Goal: Information Seeking & Learning: Learn about a topic

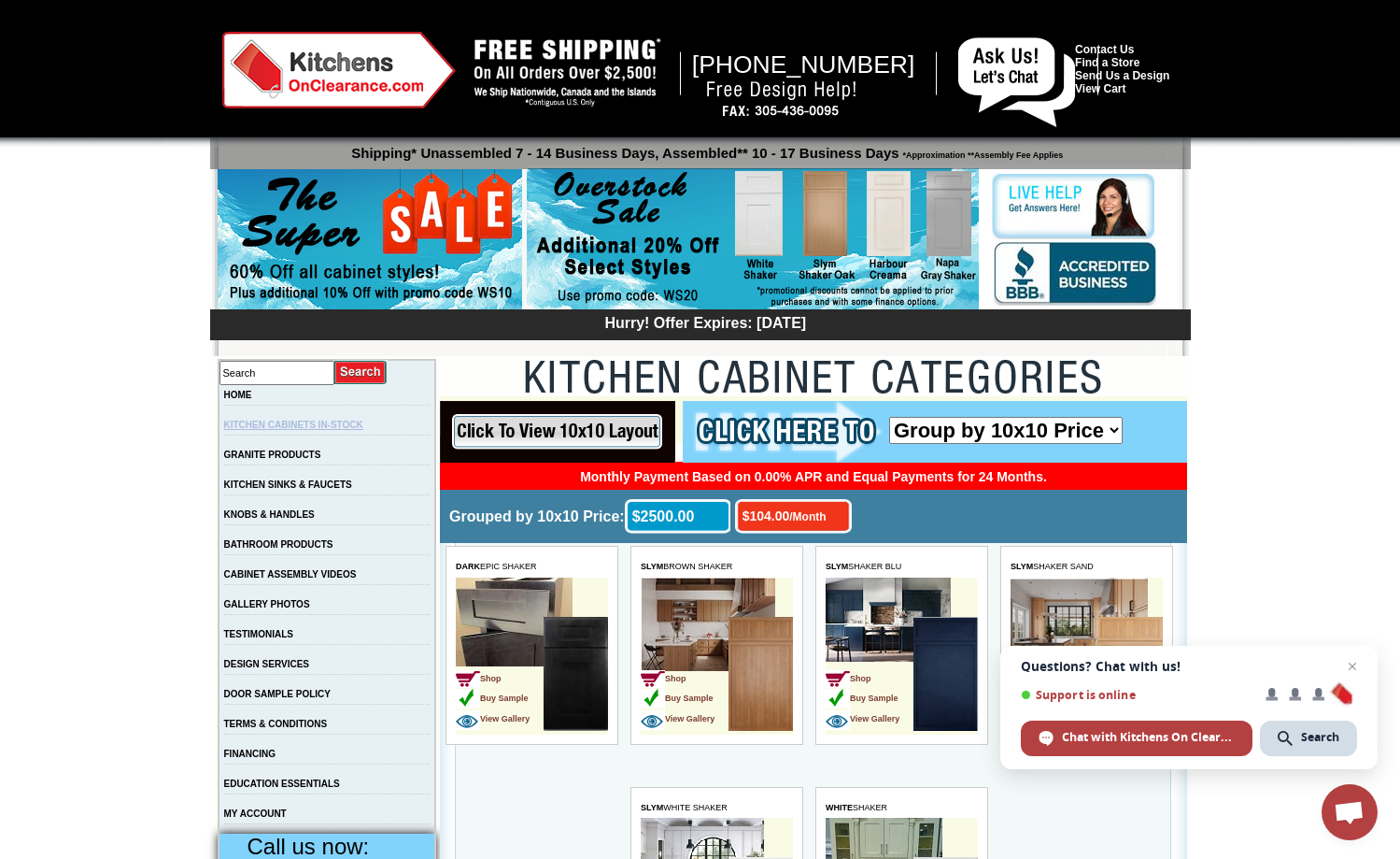
click at [281, 427] on link "KITCHEN CABINETS IN-STOCK" at bounding box center [294, 424] width 139 height 11
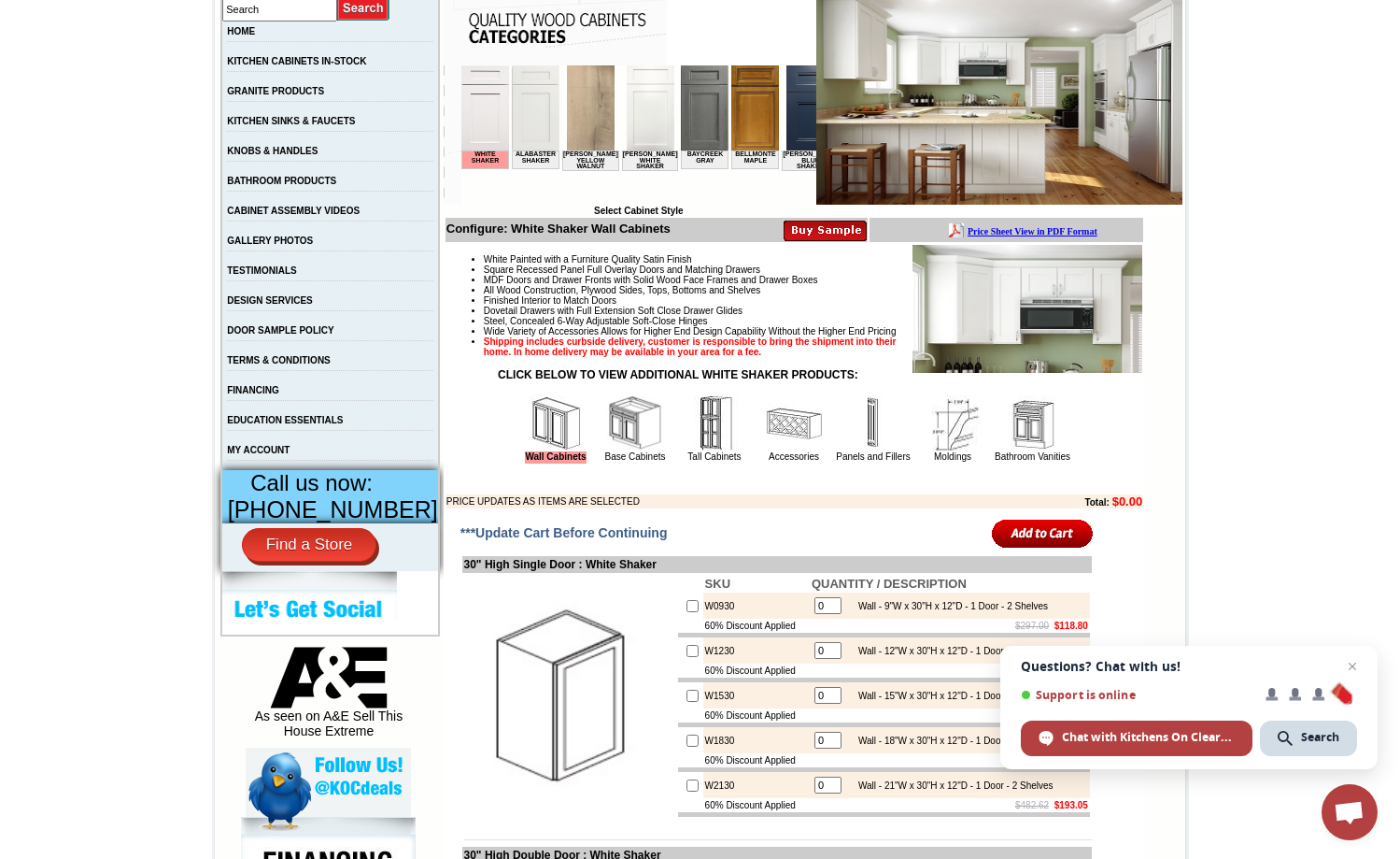
scroll to position [416, 0]
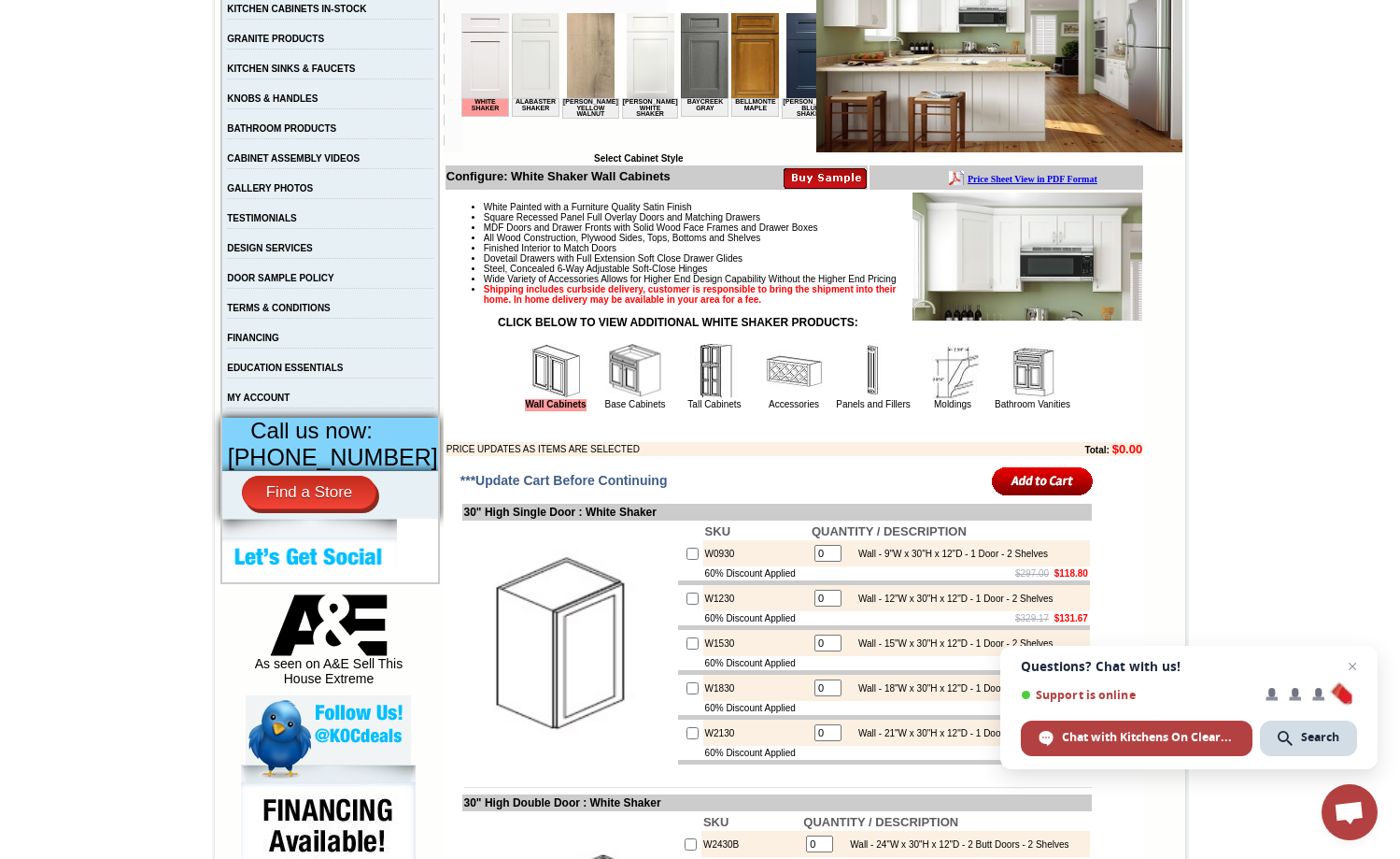
click at [618, 398] on img at bounding box center [635, 370] width 56 height 56
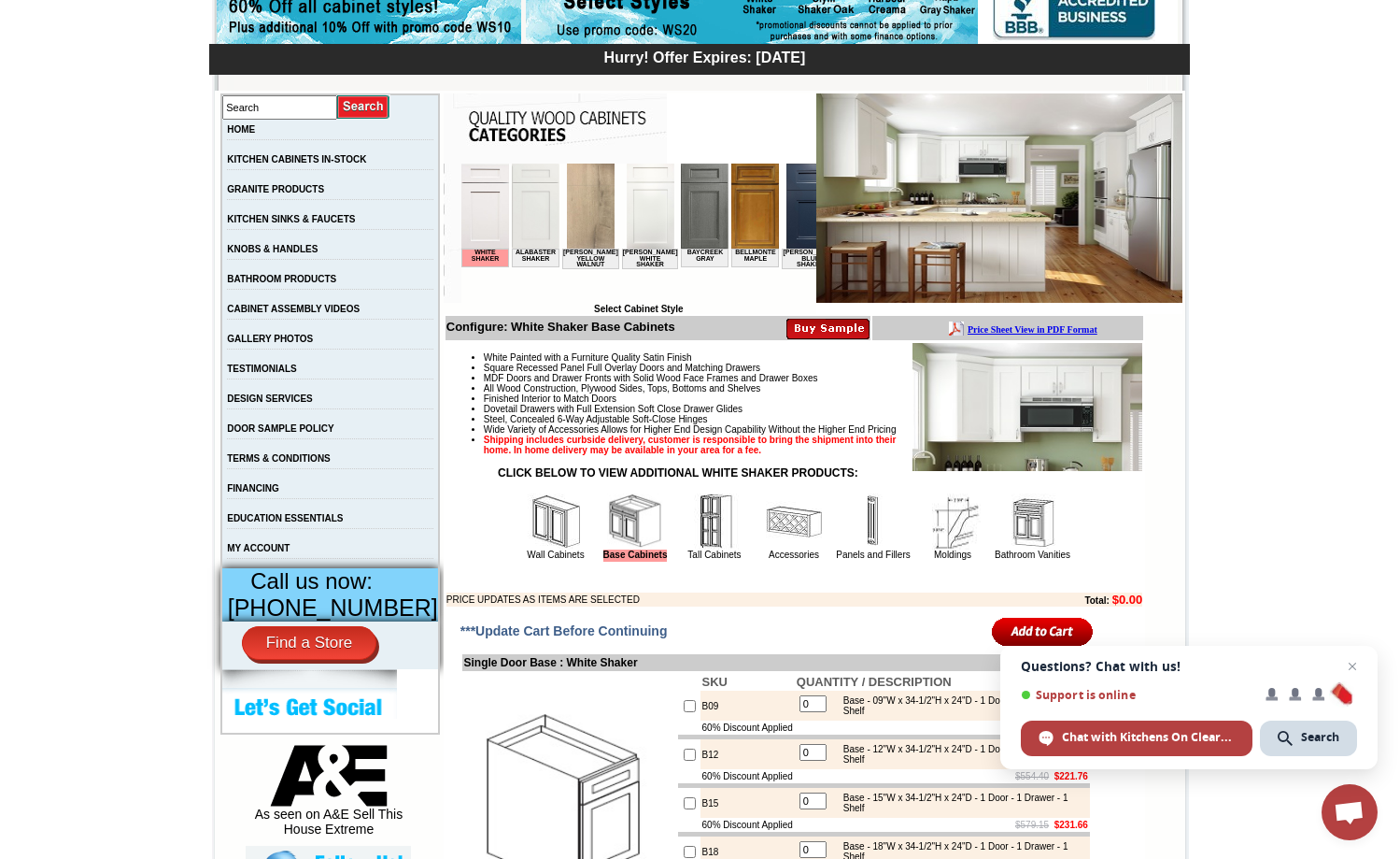
scroll to position [209, 0]
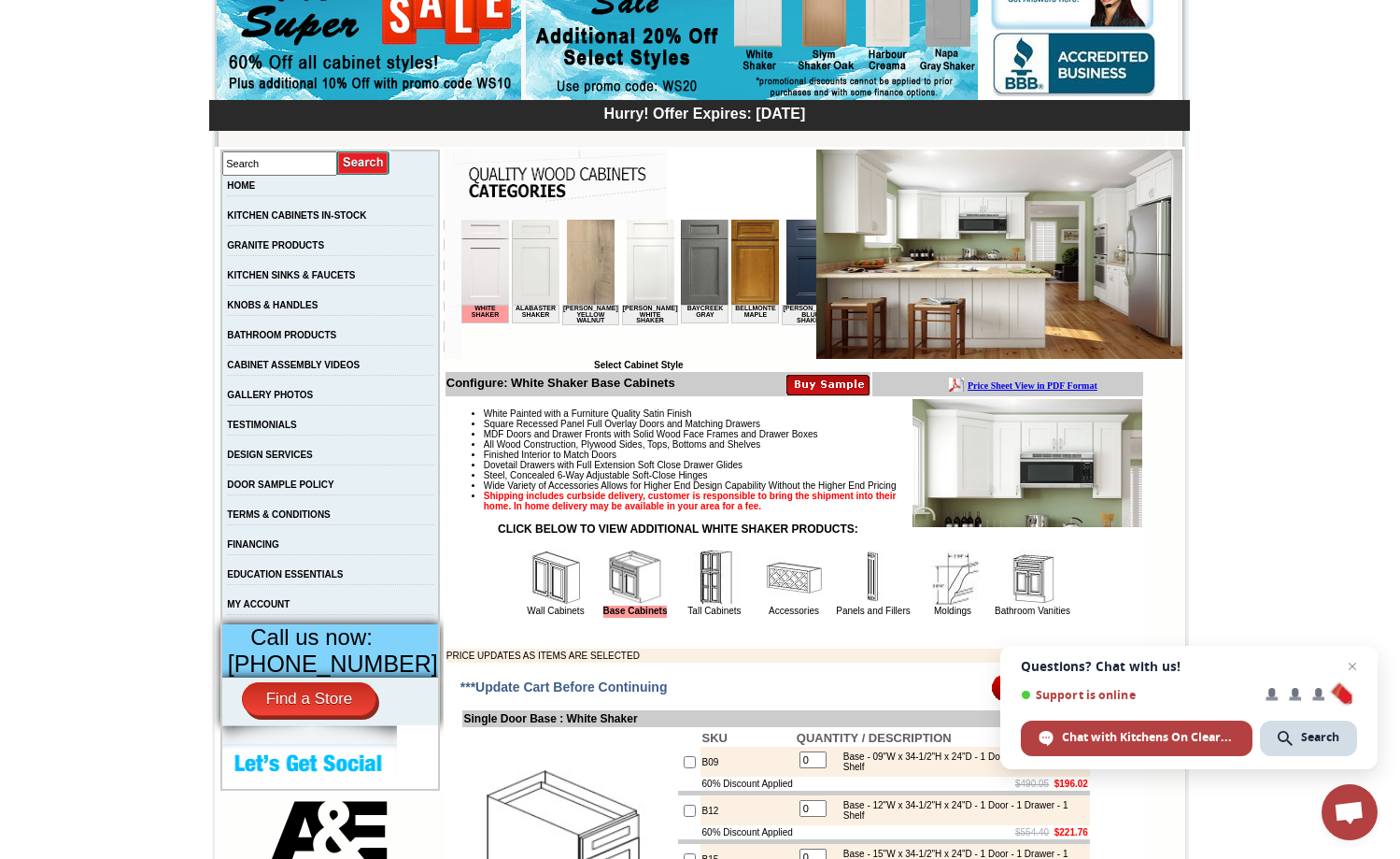
click at [534, 258] on img at bounding box center [535, 262] width 48 height 85
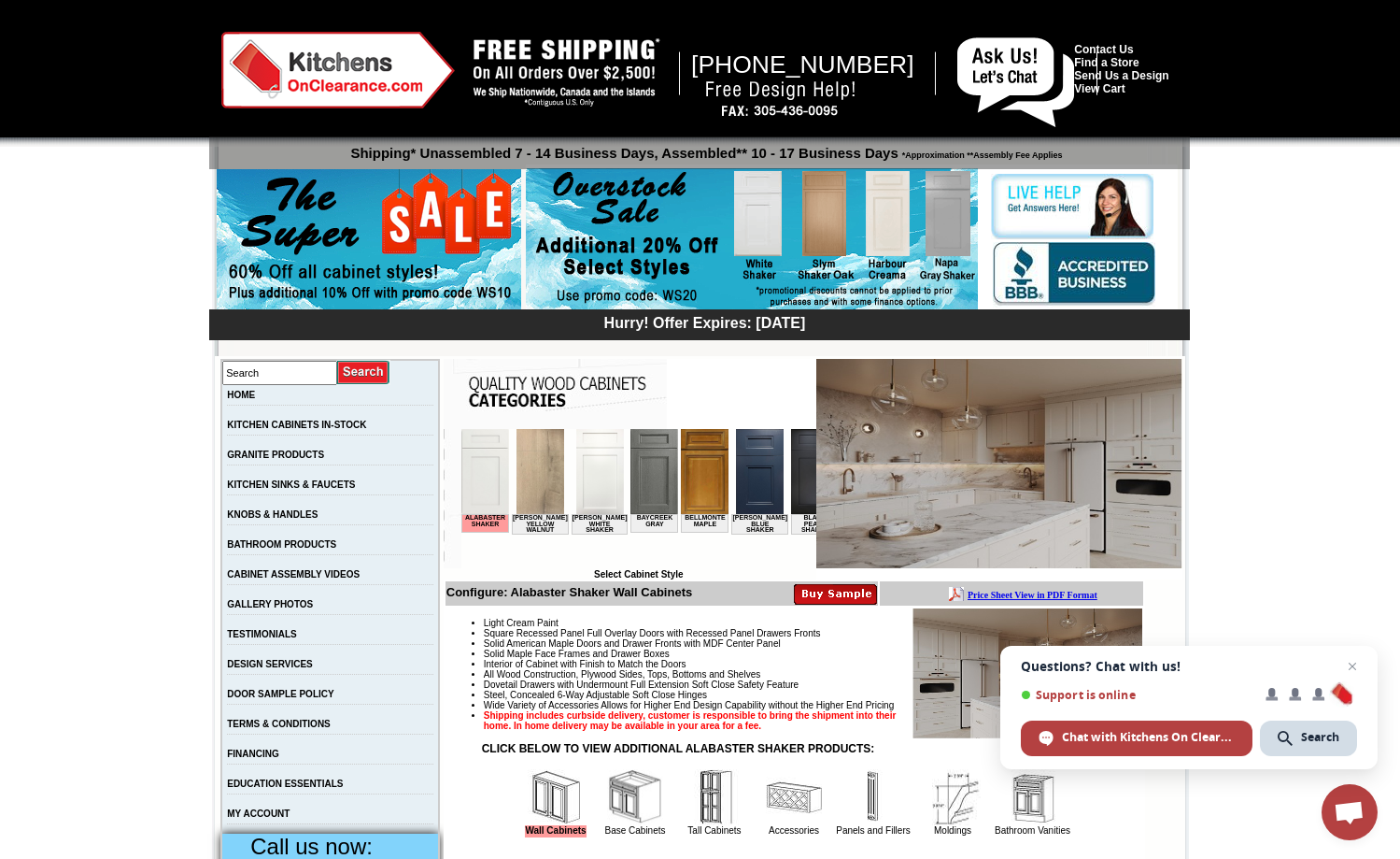
click at [893, 219] on img at bounding box center [751, 239] width 452 height 143
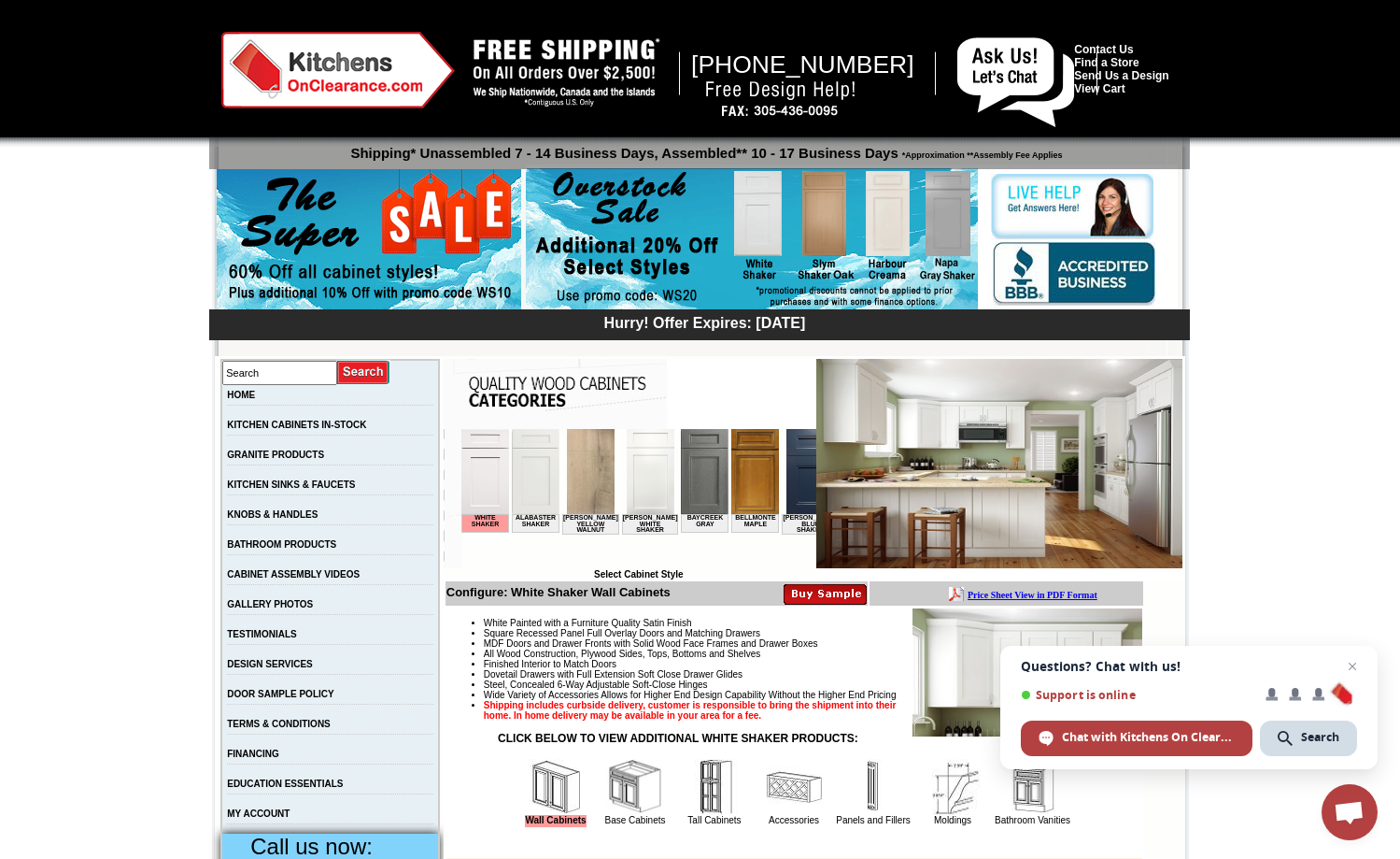
click at [893, 219] on img at bounding box center [751, 239] width 452 height 143
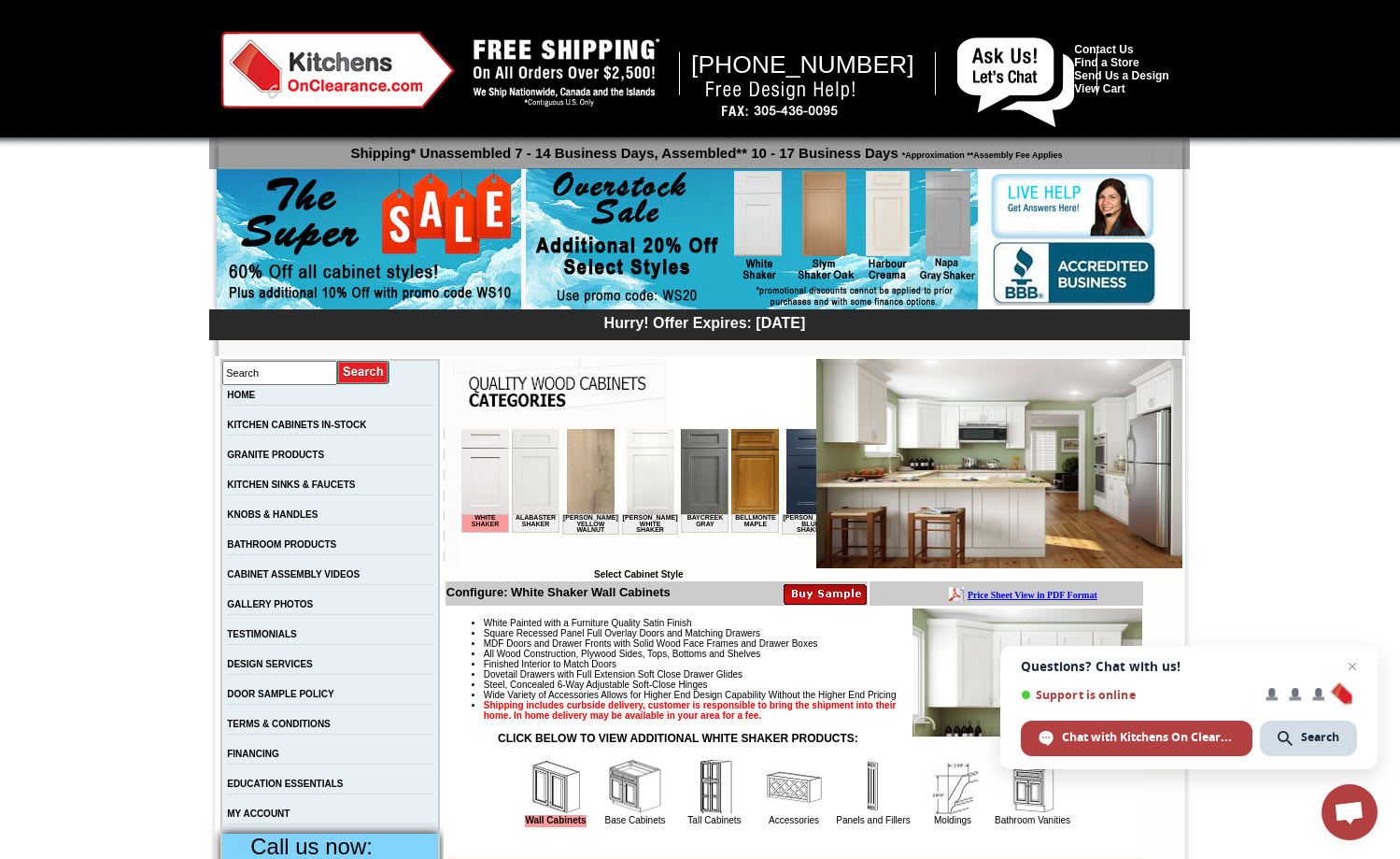
click at [894, 209] on img at bounding box center [751, 239] width 452 height 143
click at [947, 208] on img at bounding box center [751, 239] width 452 height 143
click at [882, 219] on img at bounding box center [751, 239] width 452 height 143
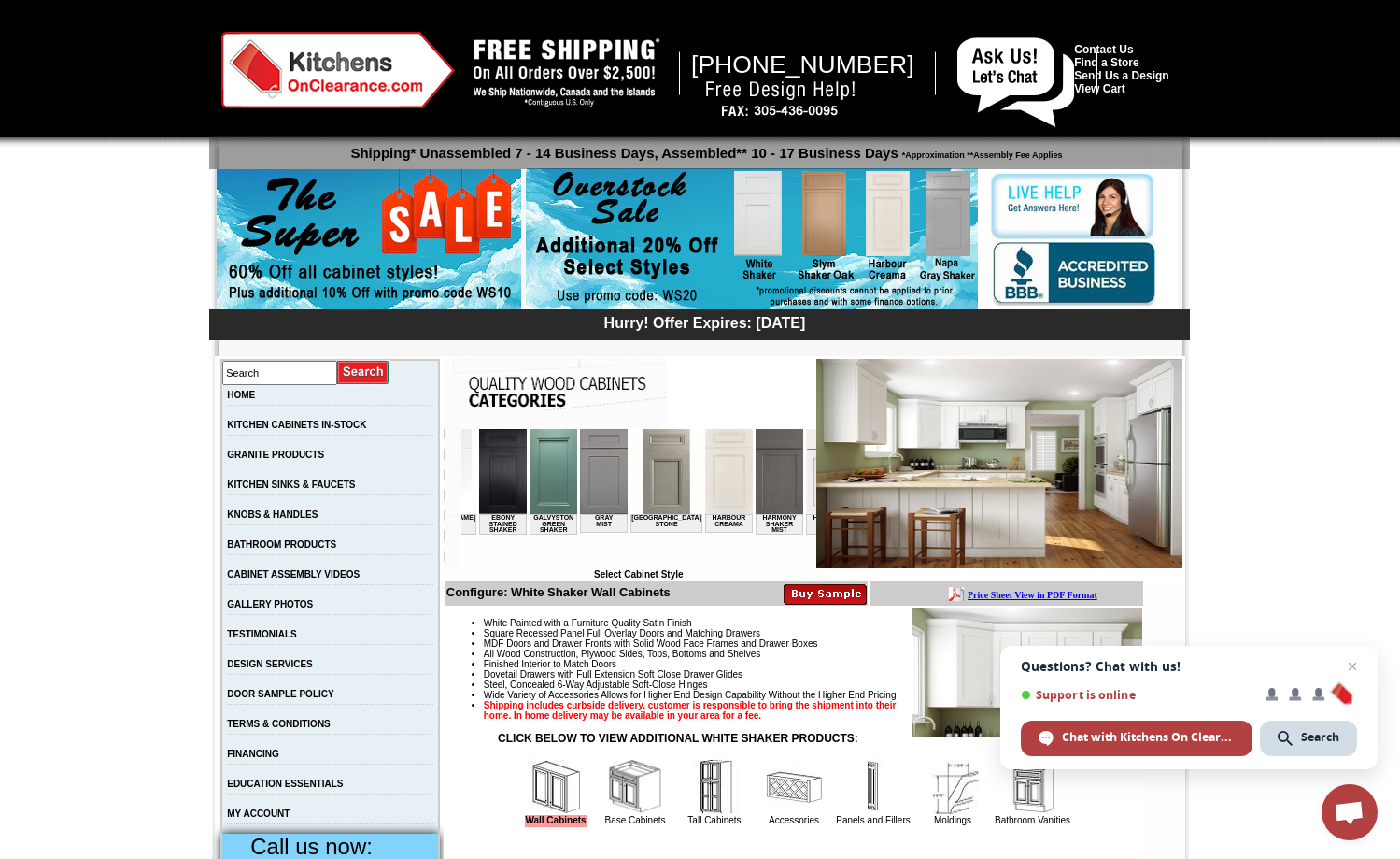
scroll to position [0, 1183]
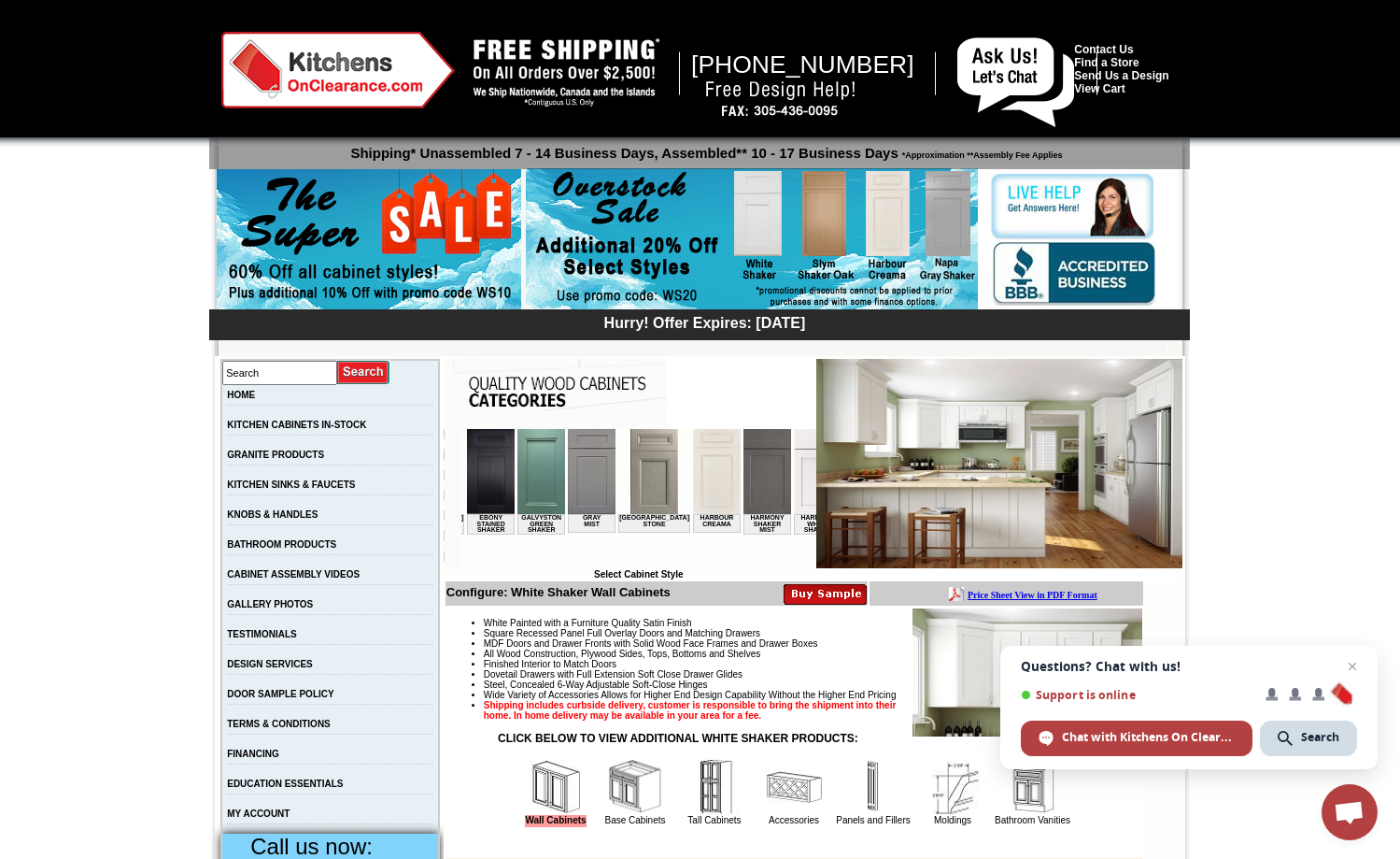
click at [692, 495] on img at bounding box center [716, 471] width 48 height 85
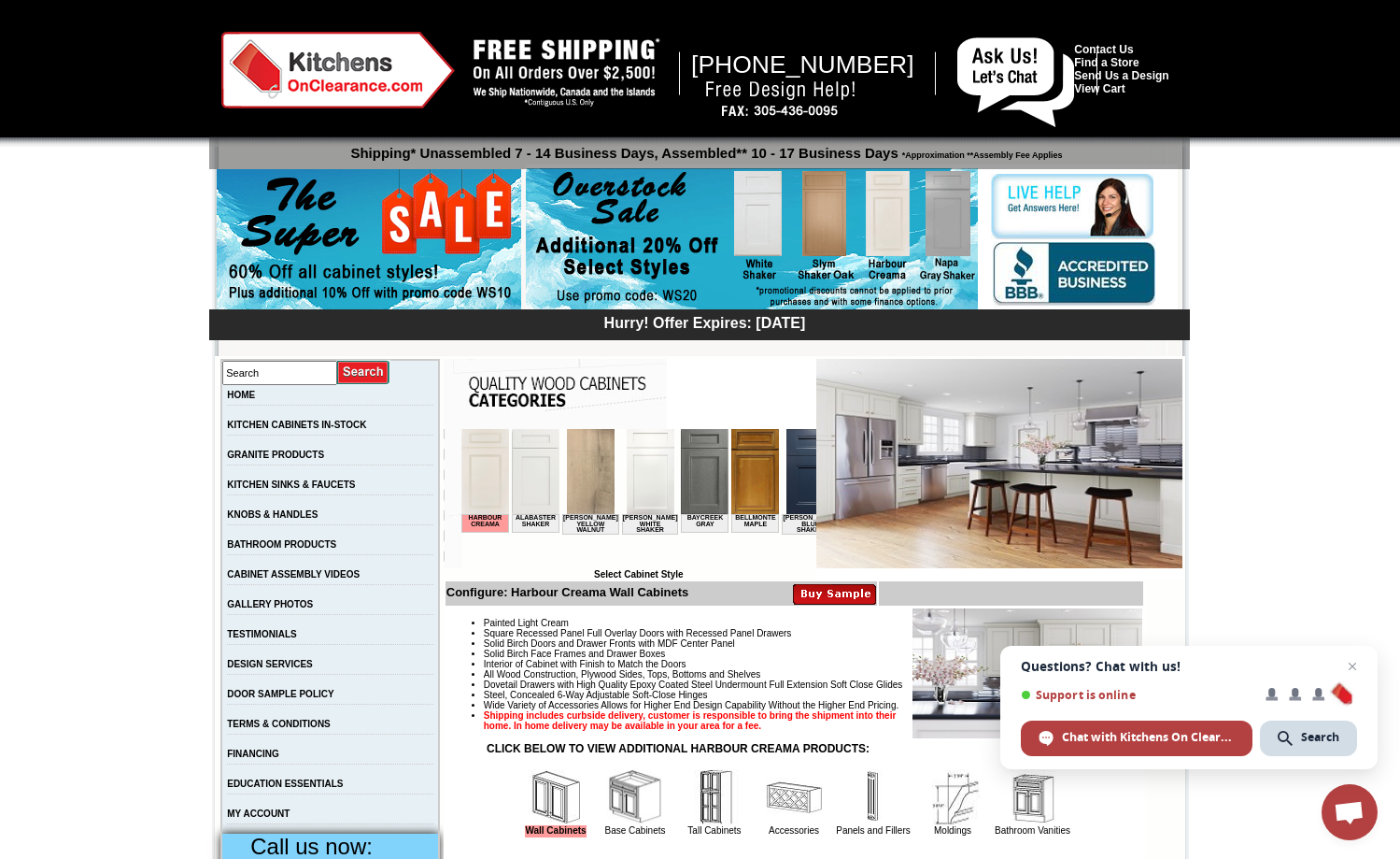
scroll to position [53, 0]
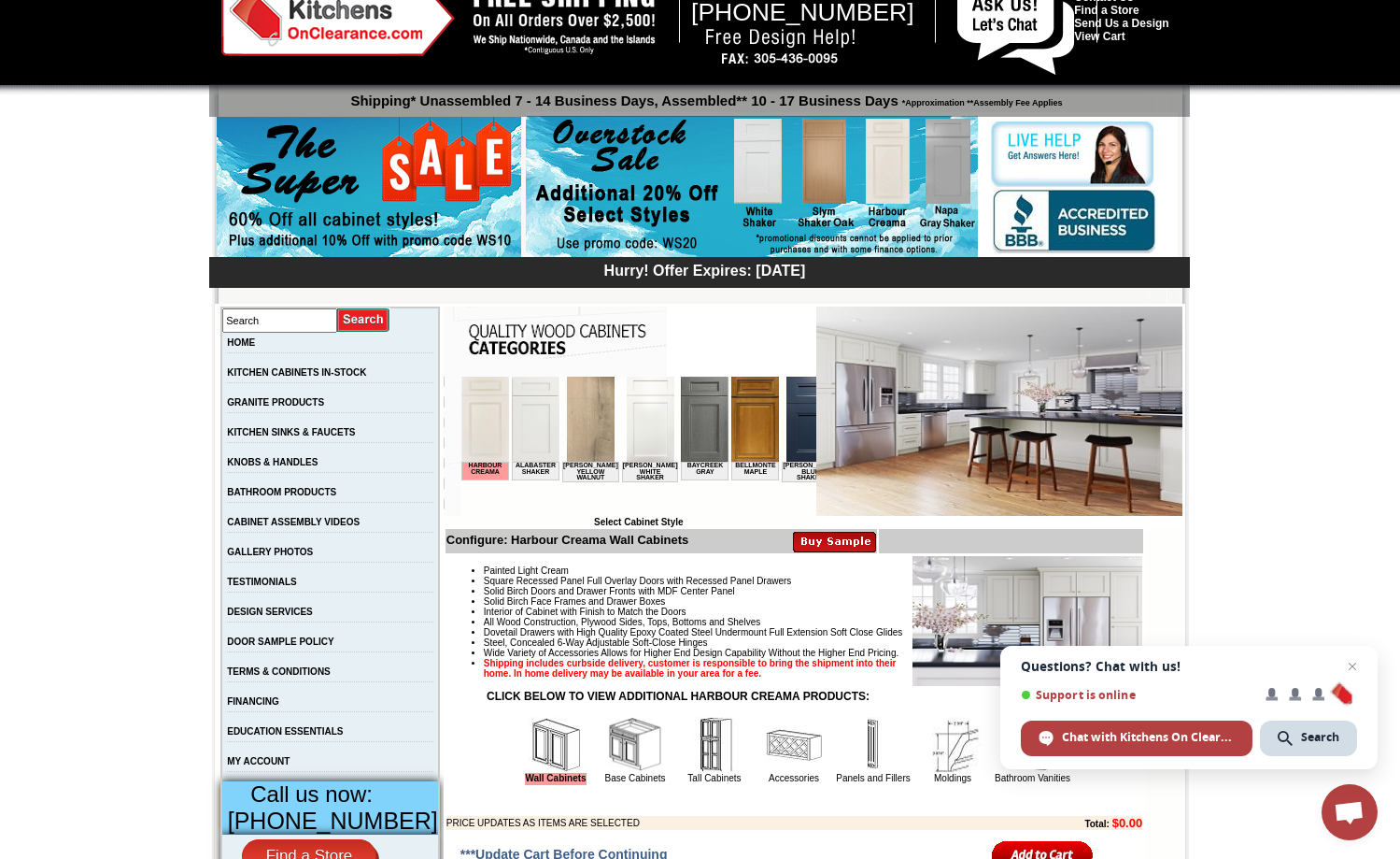
click at [962, 378] on img at bounding box center [1000, 411] width 367 height 209
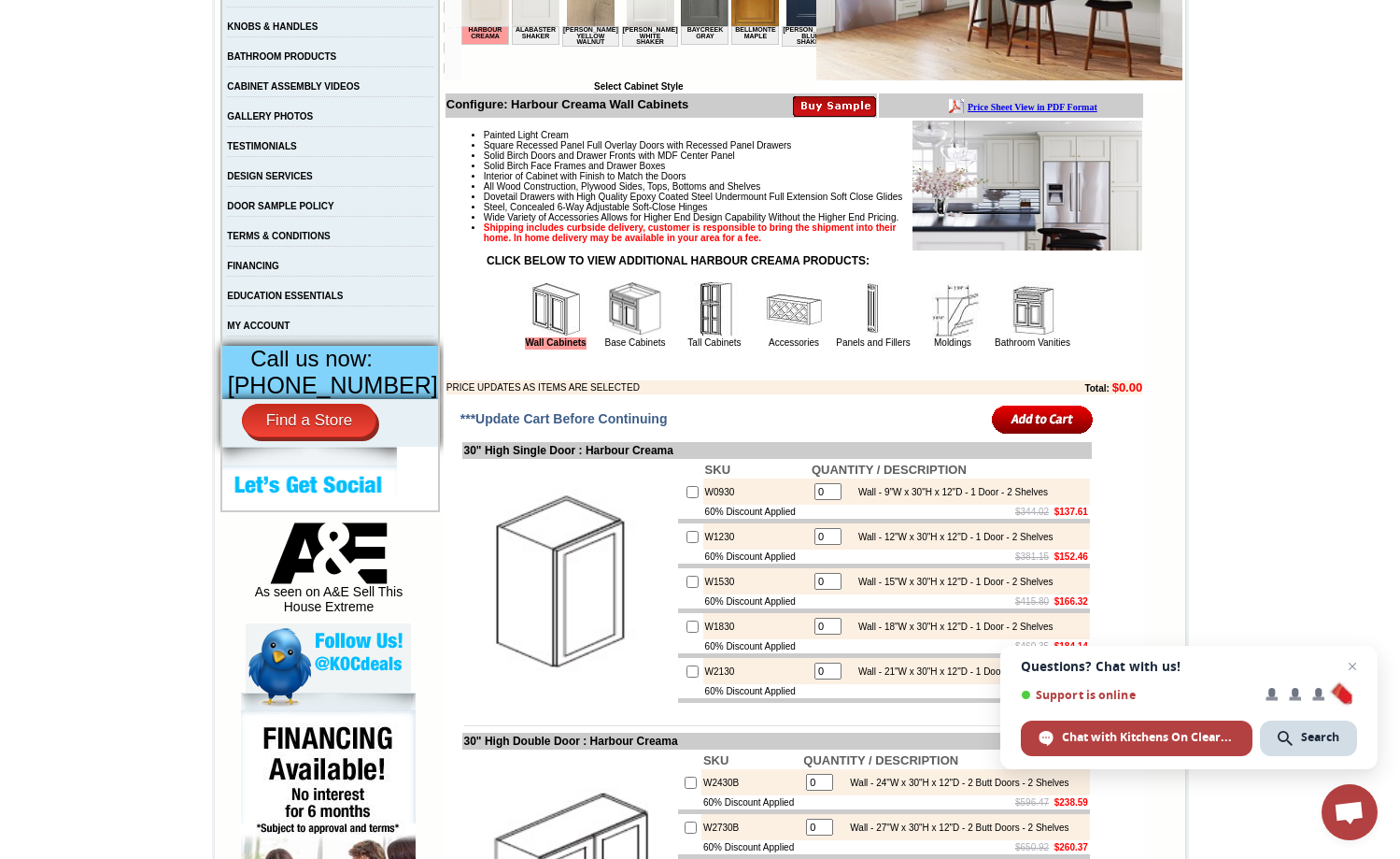
scroll to position [602, 0]
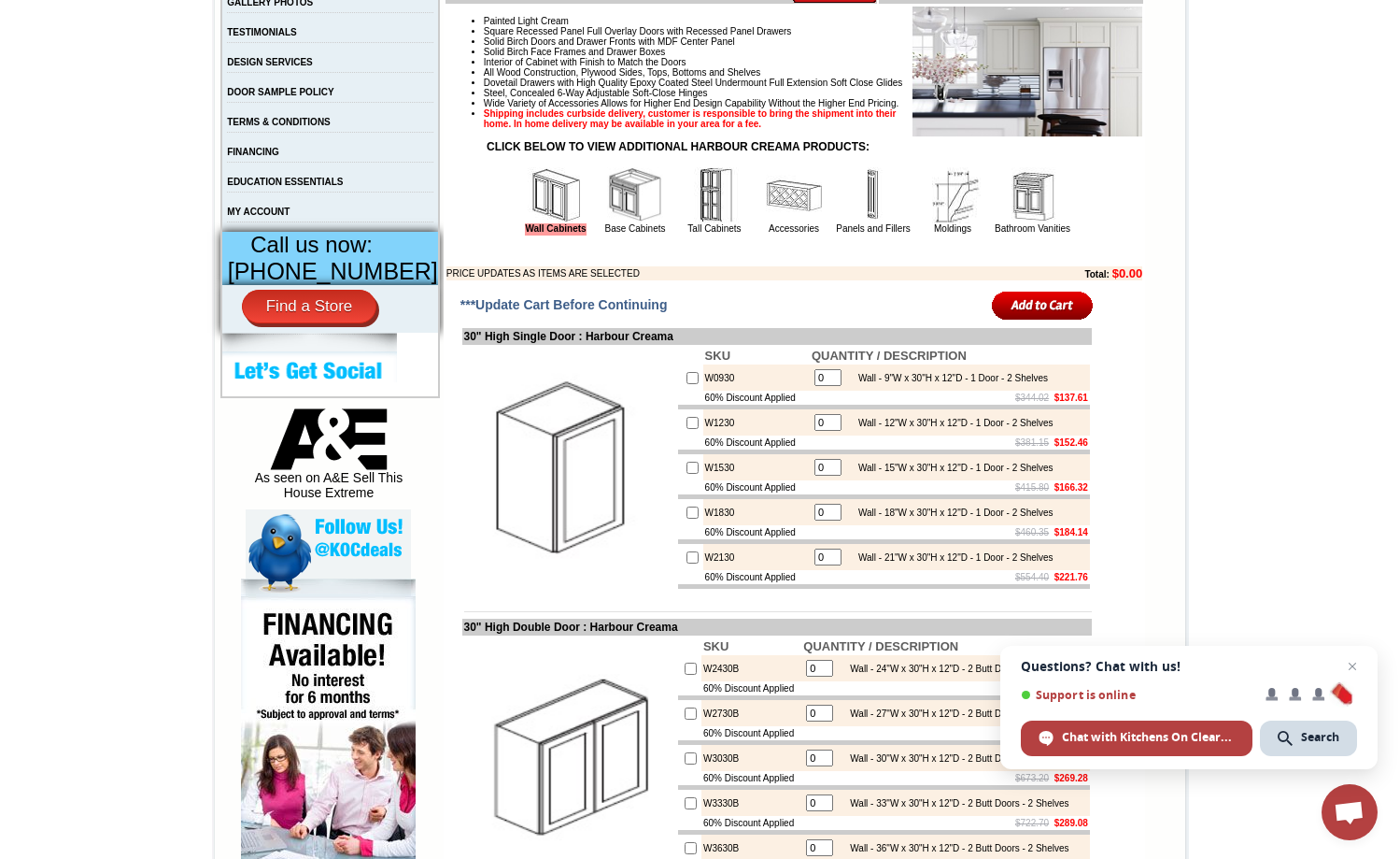
click at [610, 224] on img at bounding box center [635, 195] width 56 height 56
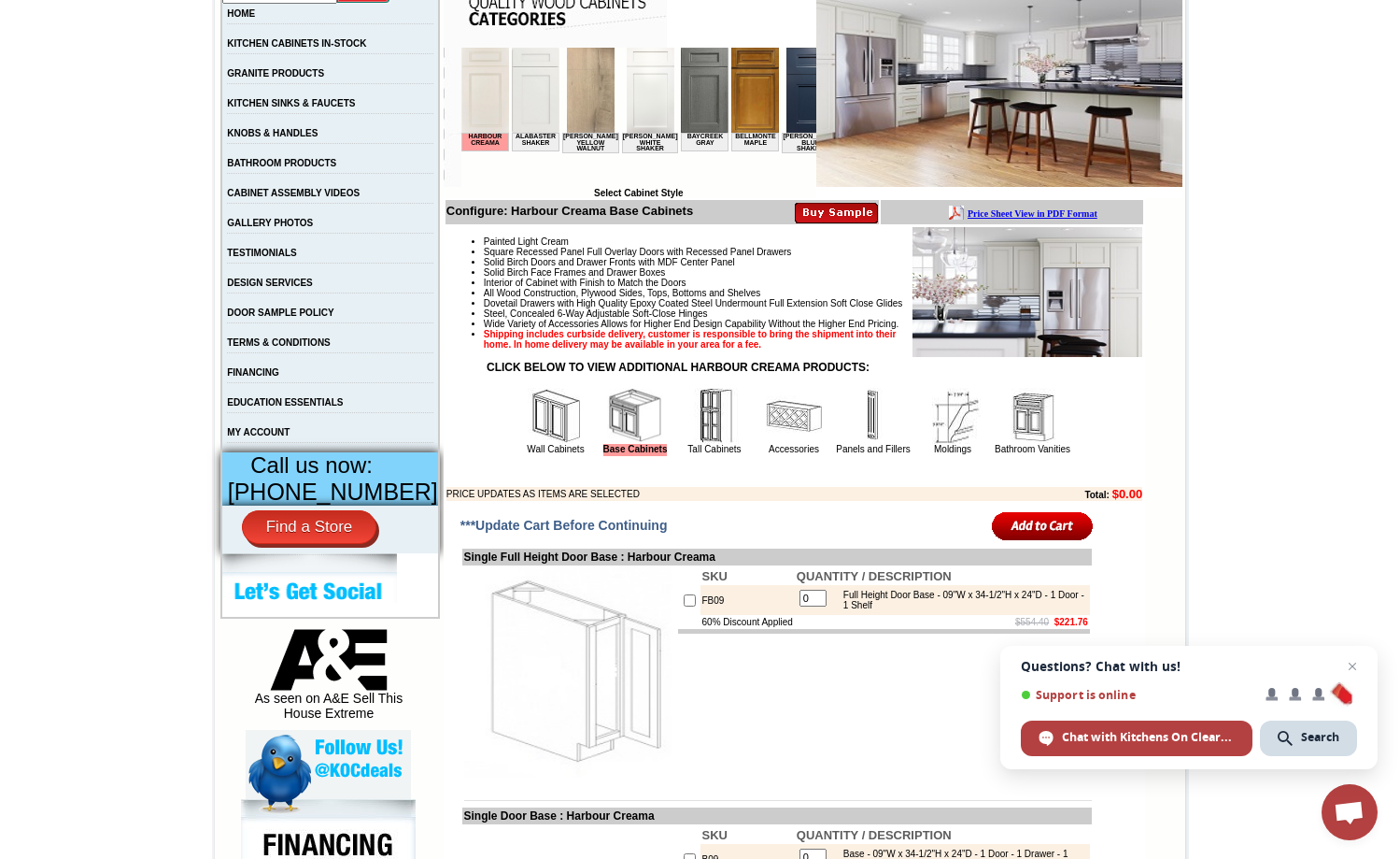
scroll to position [428, 0]
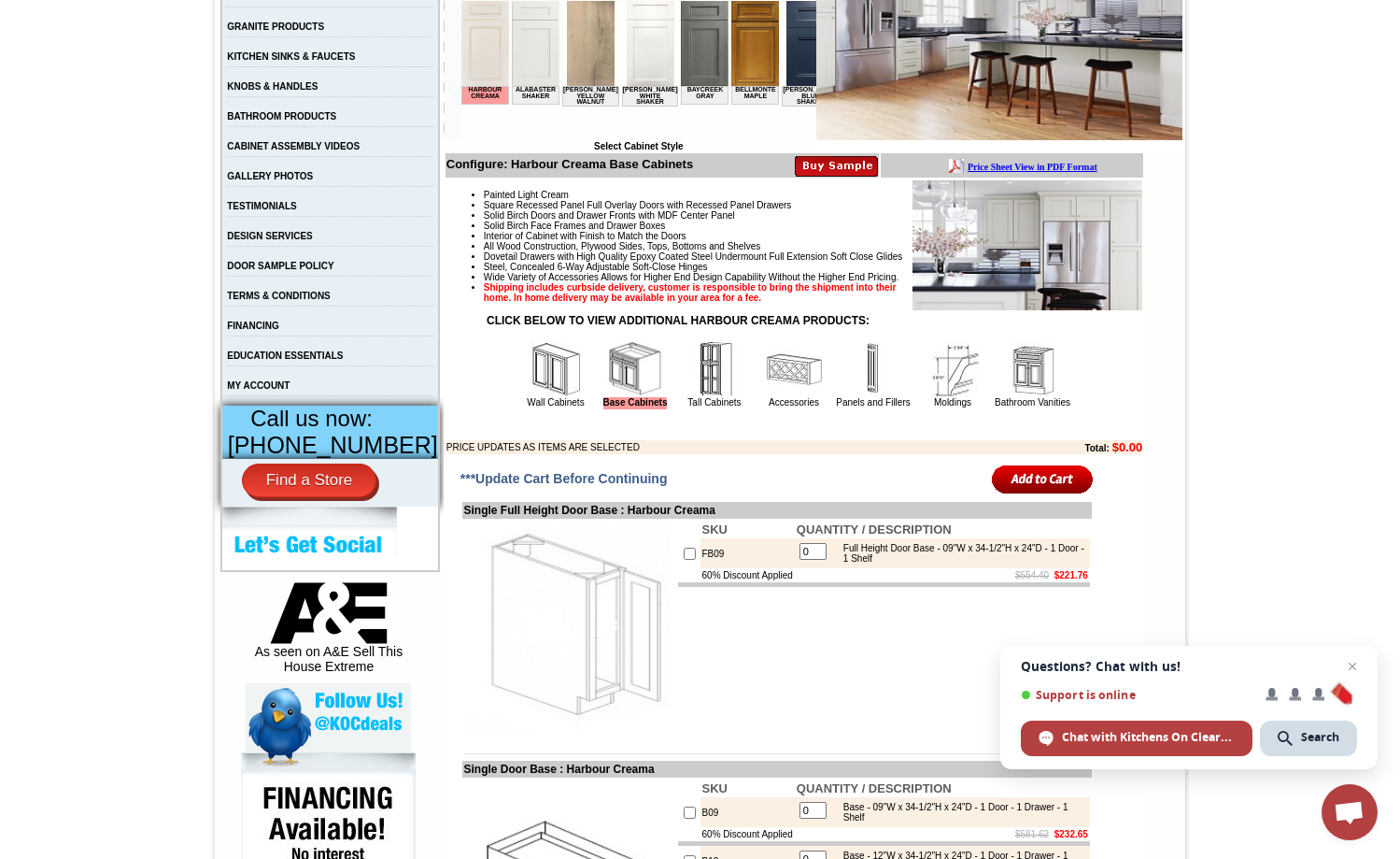
click at [702, 397] on img at bounding box center [715, 369] width 56 height 56
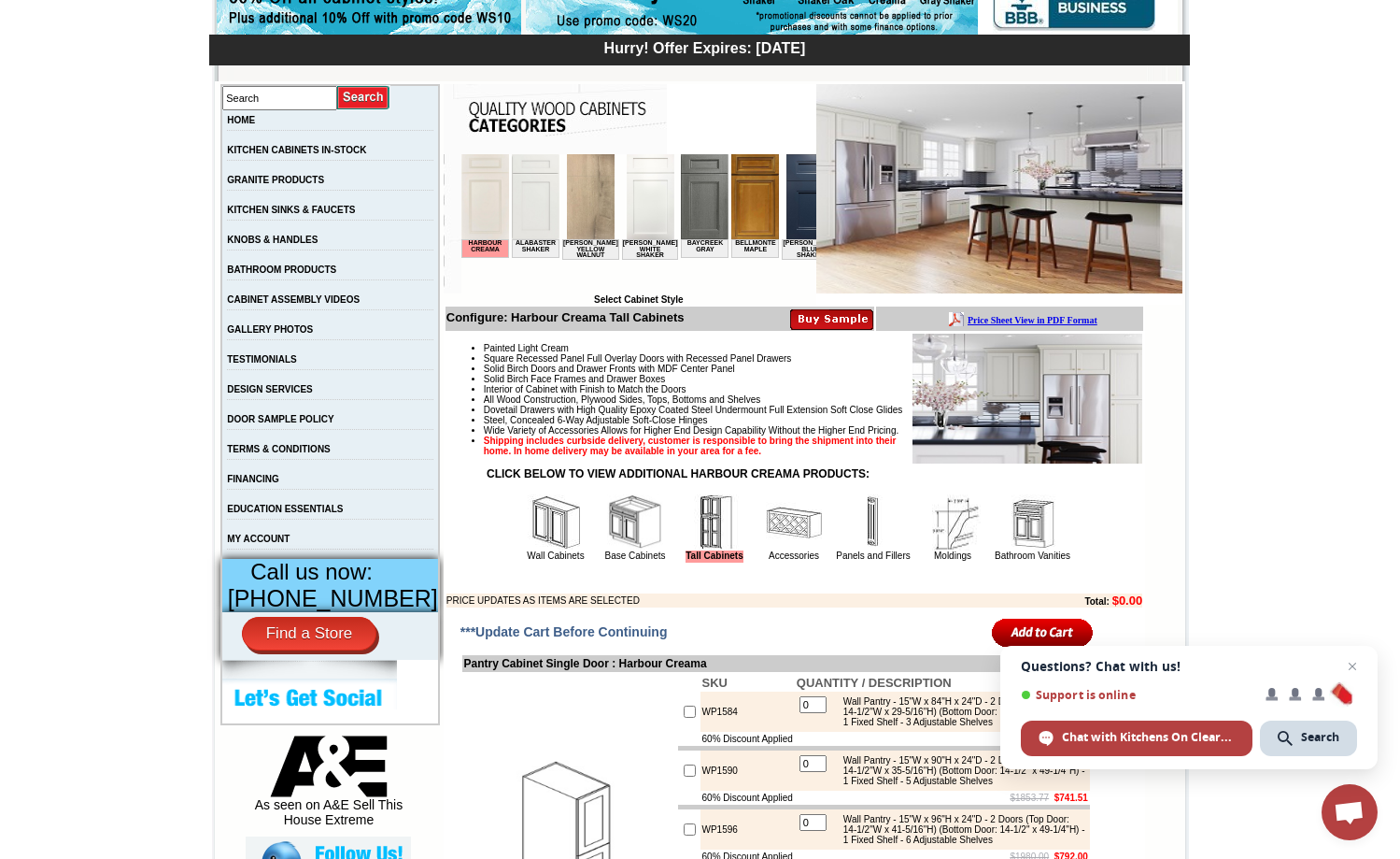
scroll to position [288, 0]
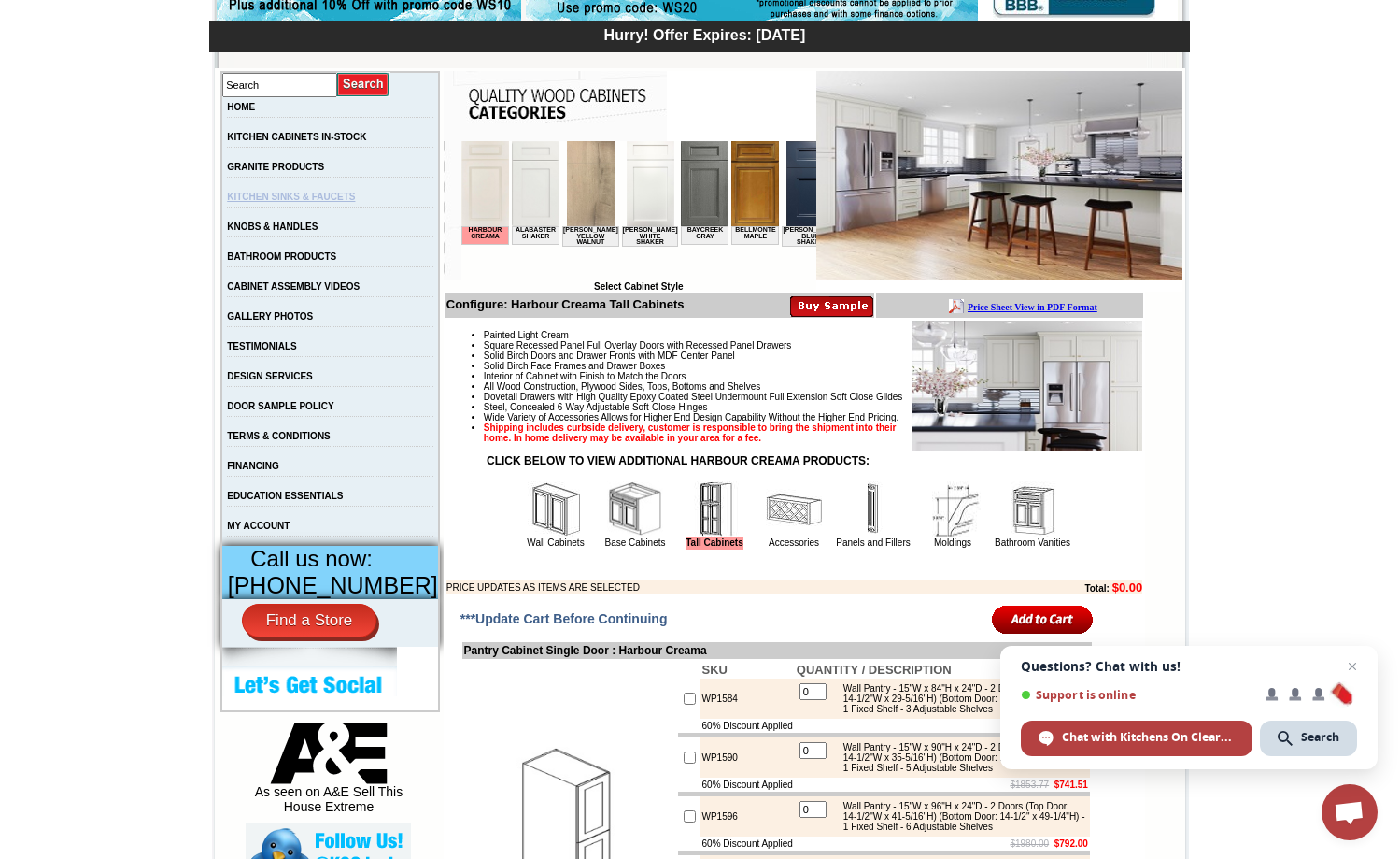
click at [293, 201] on link "KITCHEN SINKS & FAUCETS" at bounding box center [291, 197] width 128 height 11
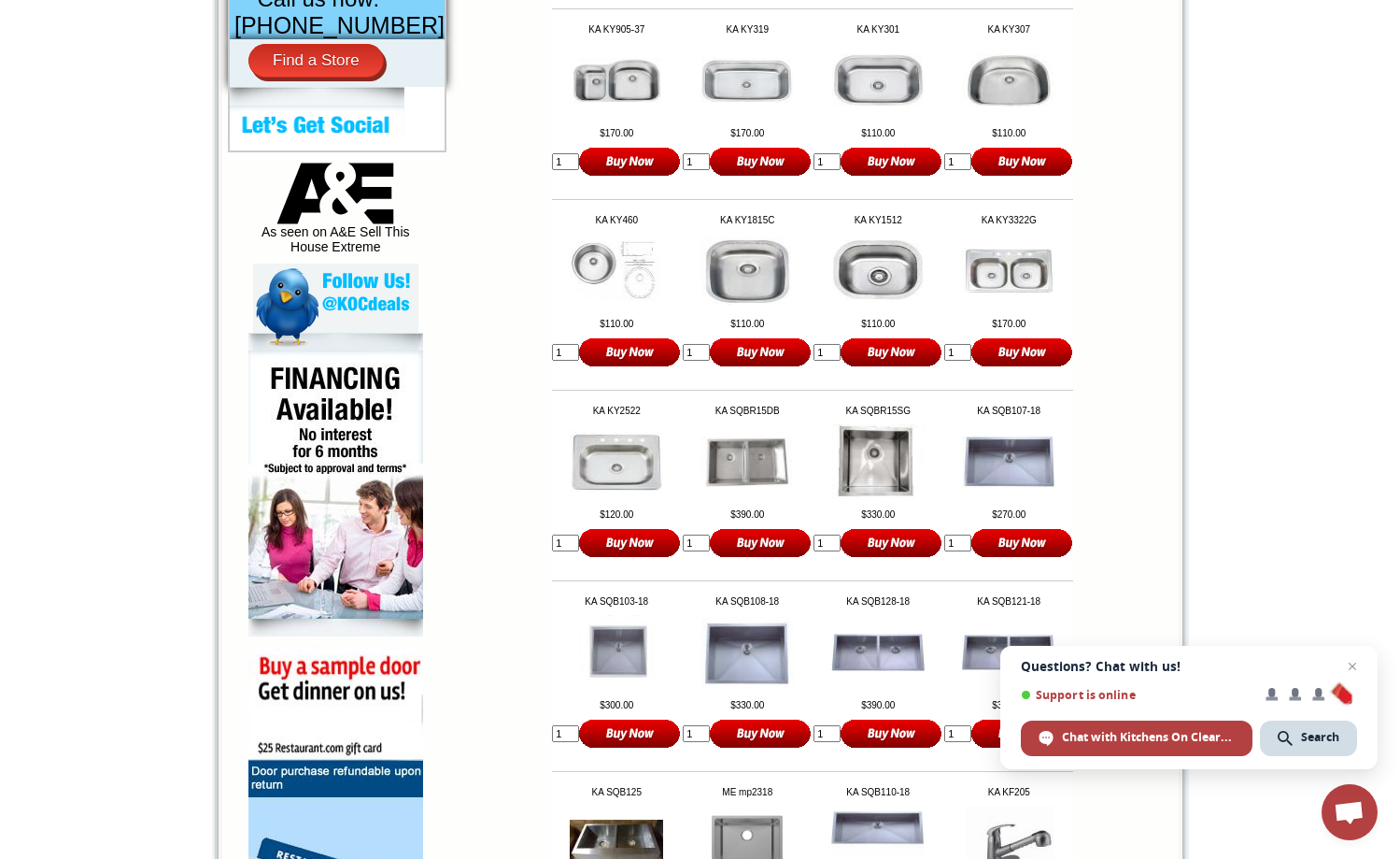
scroll to position [997, 0]
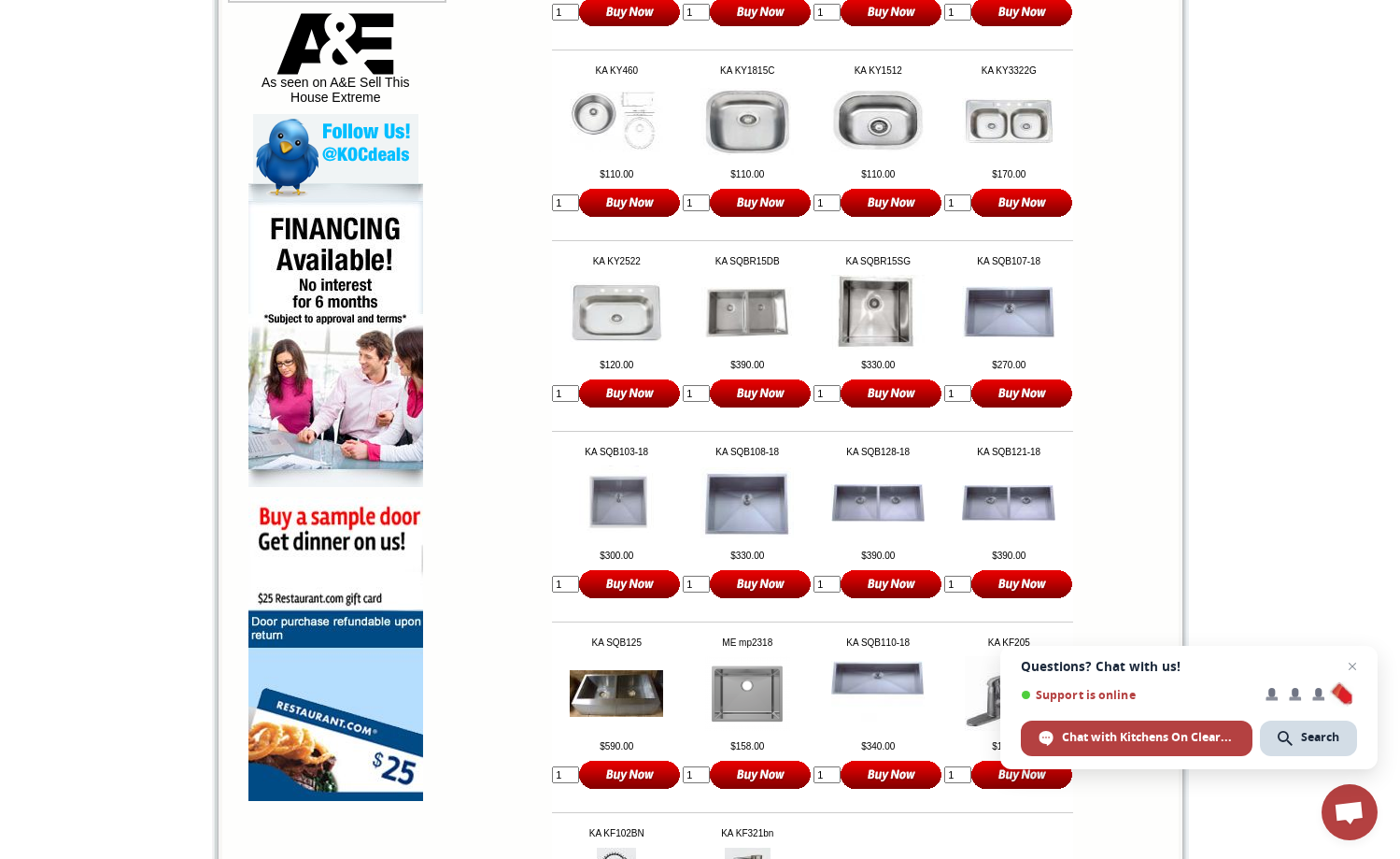
click at [1004, 128] on img at bounding box center [1008, 122] width 93 height 48
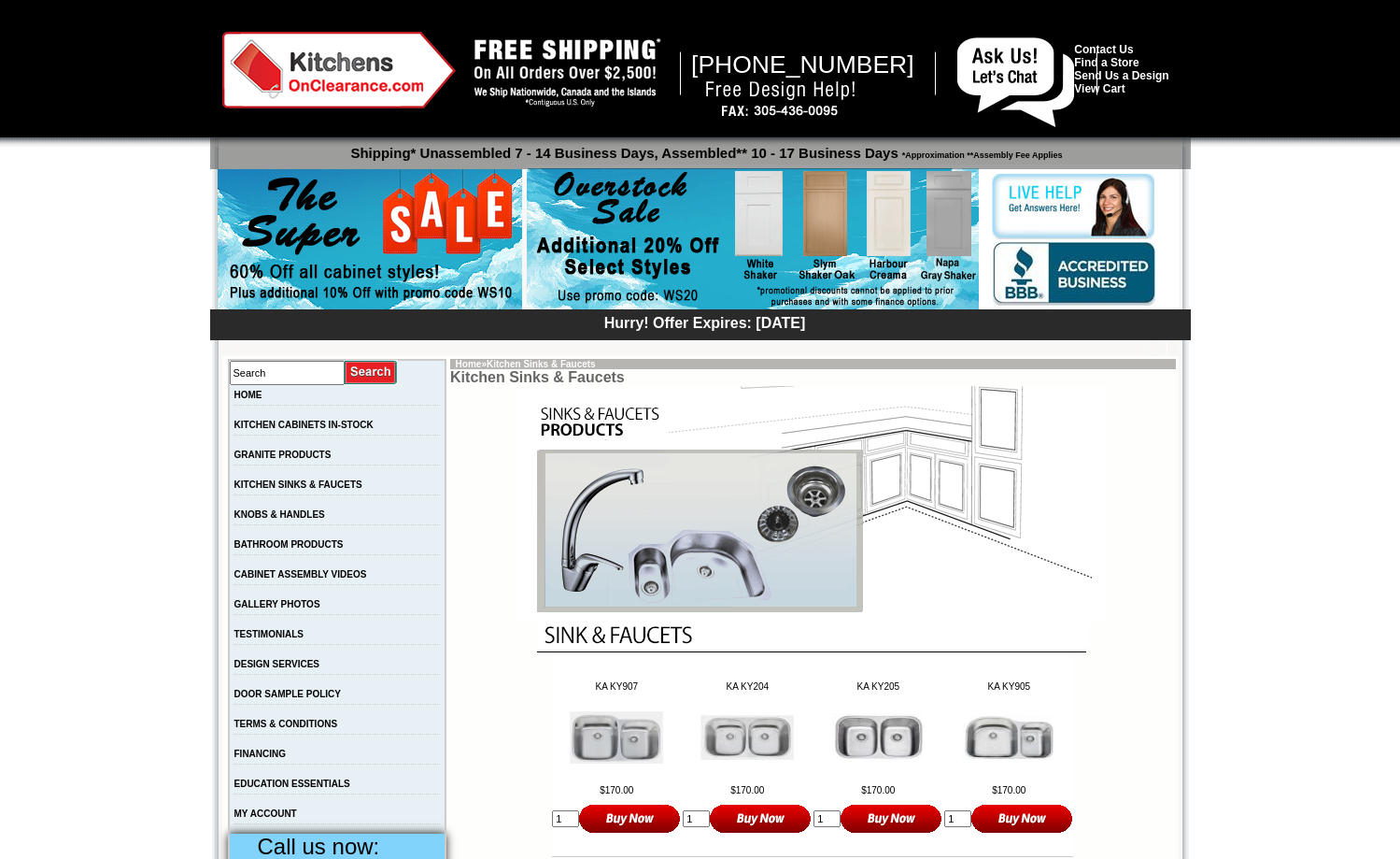
scroll to position [997, 0]
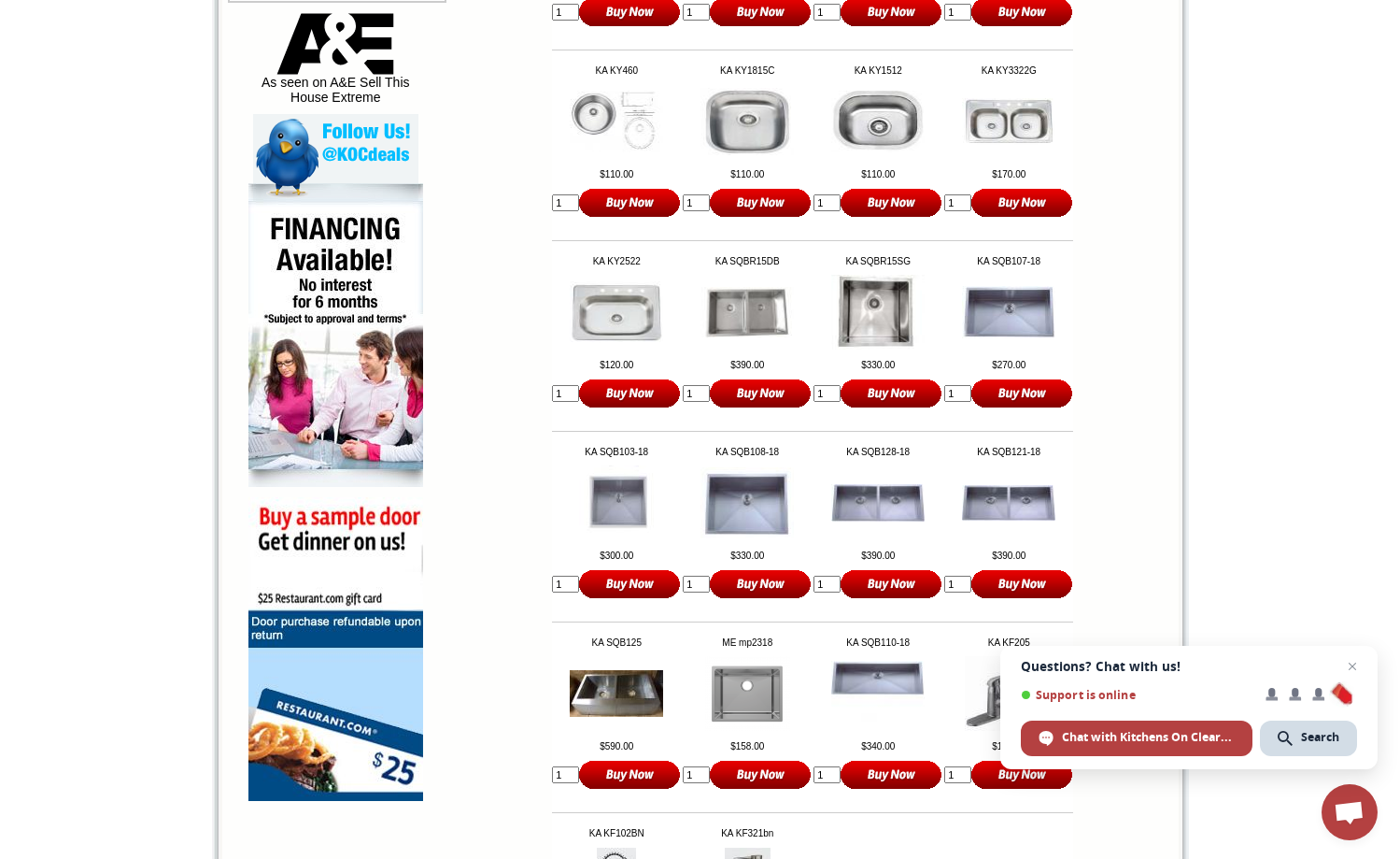
click at [866, 516] on img at bounding box center [878, 502] width 93 height 36
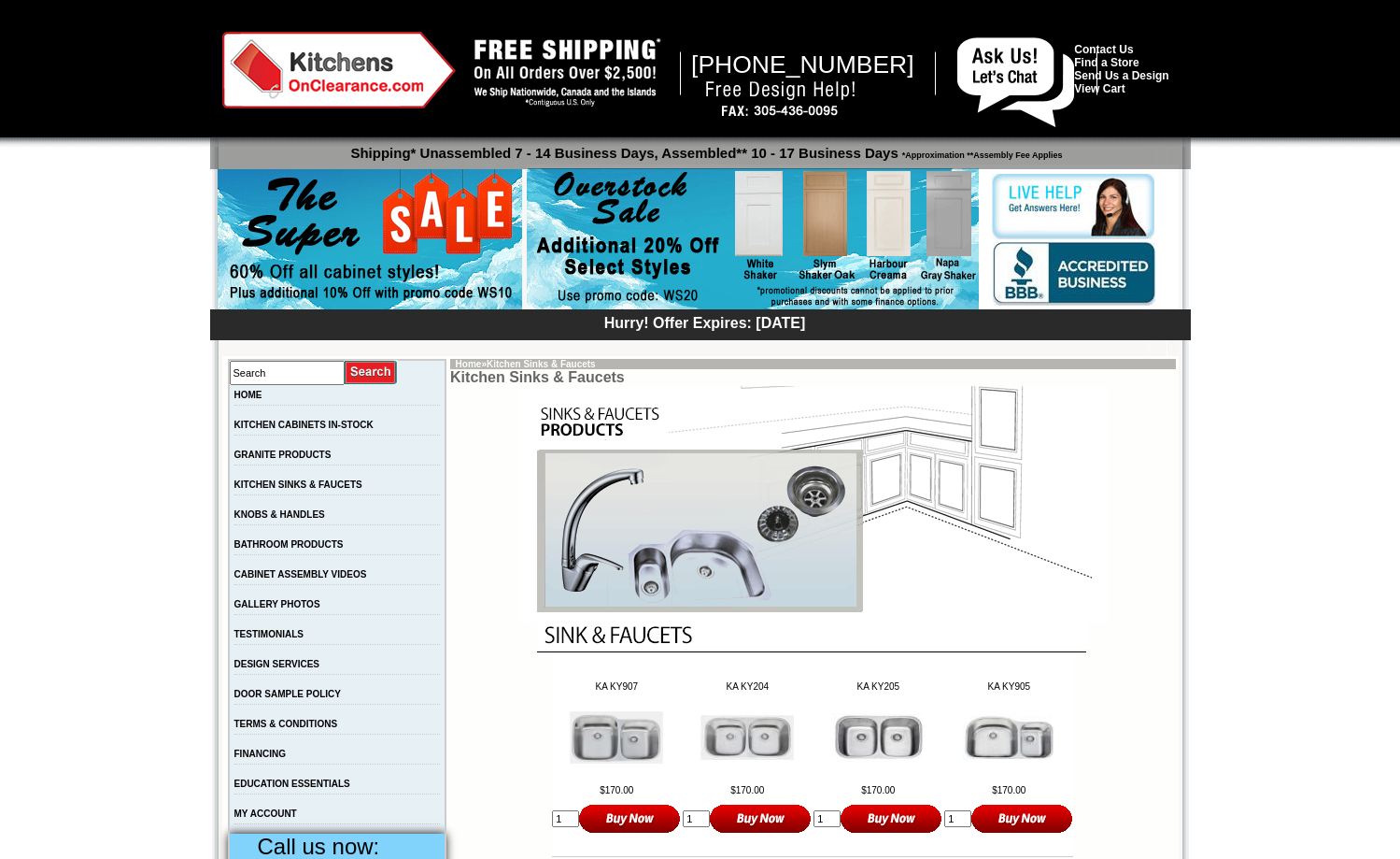
scroll to position [997, 0]
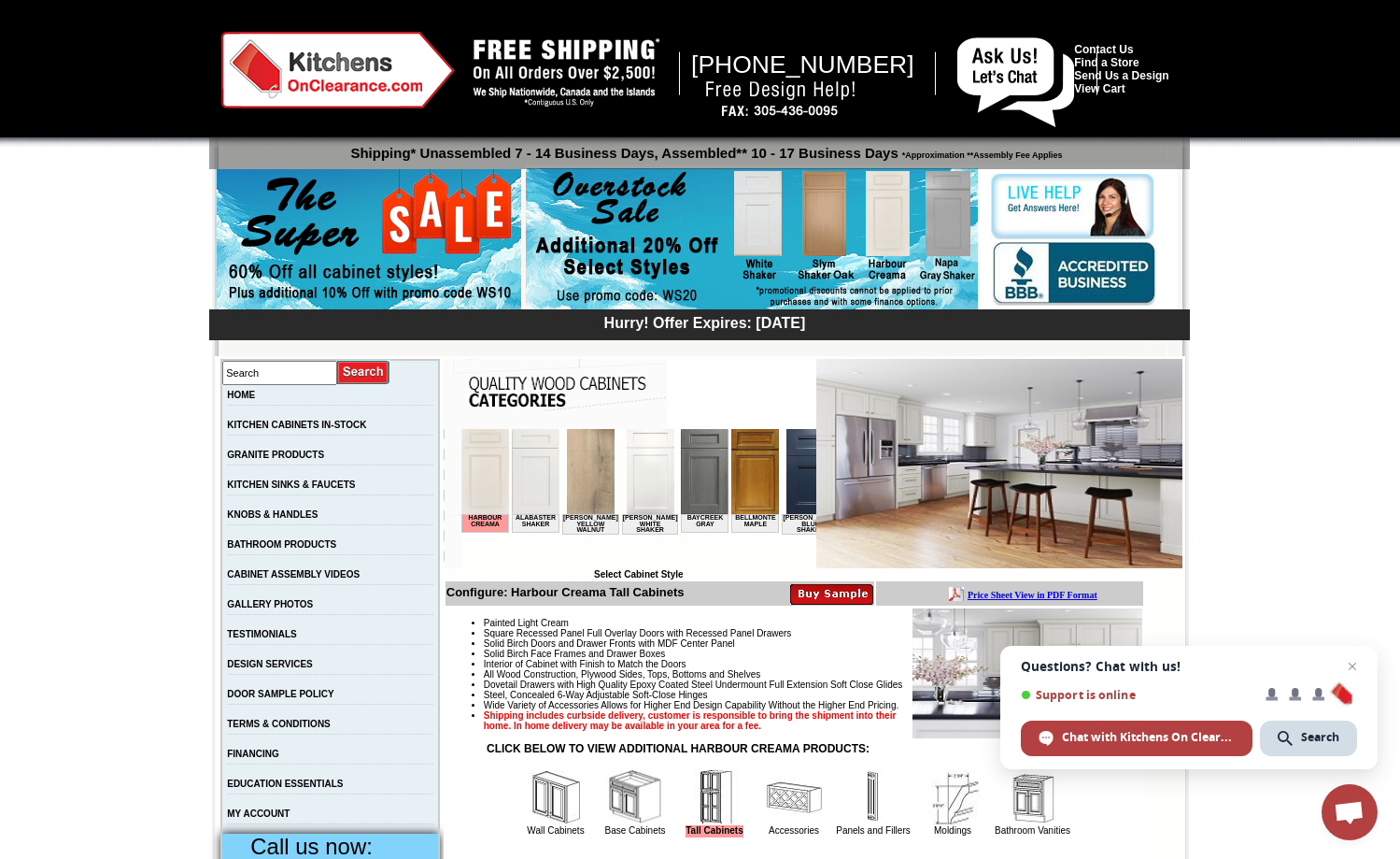
click at [798, 475] on img at bounding box center [810, 471] width 48 height 85
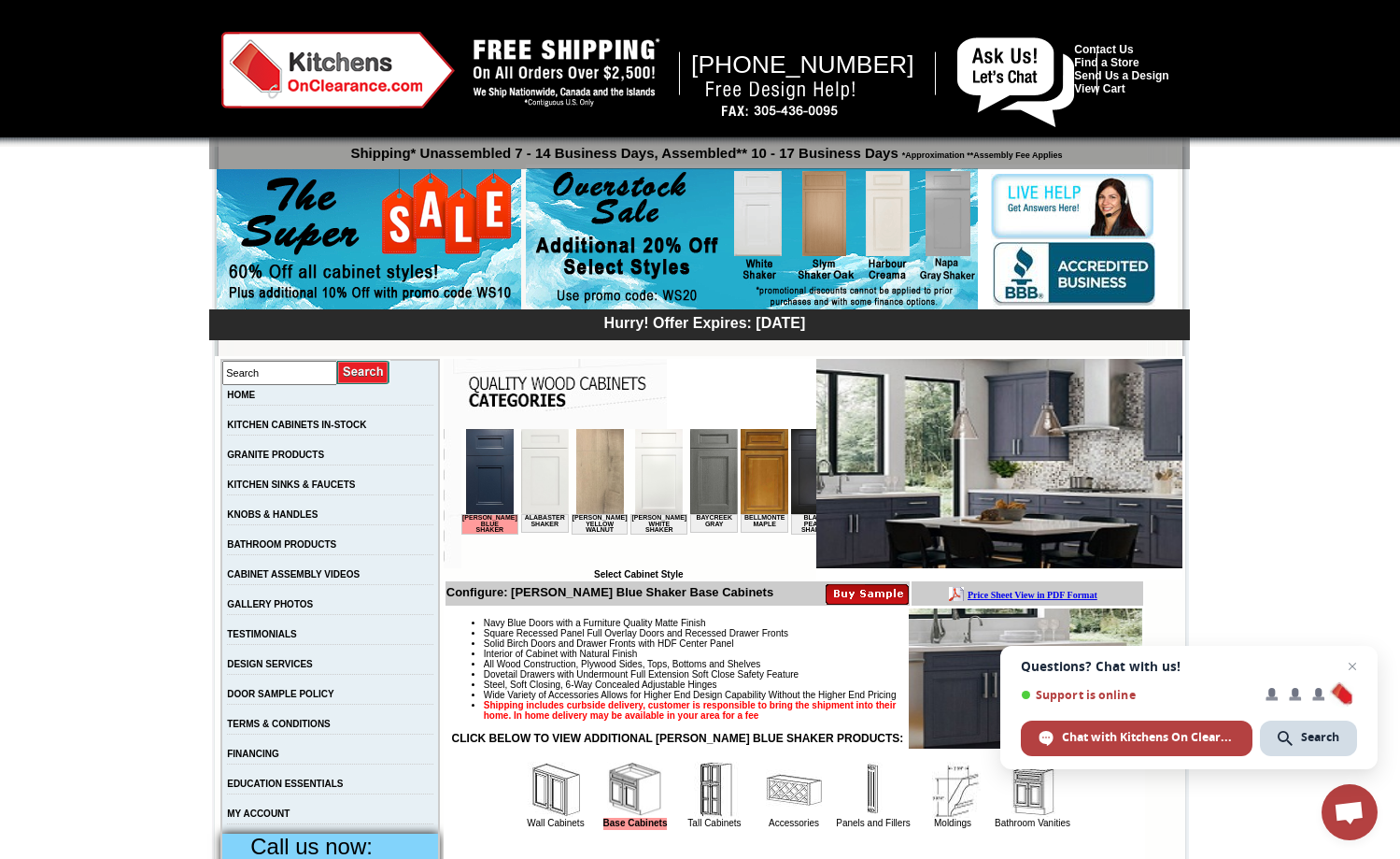
click at [582, 475] on img at bounding box center [600, 471] width 48 height 85
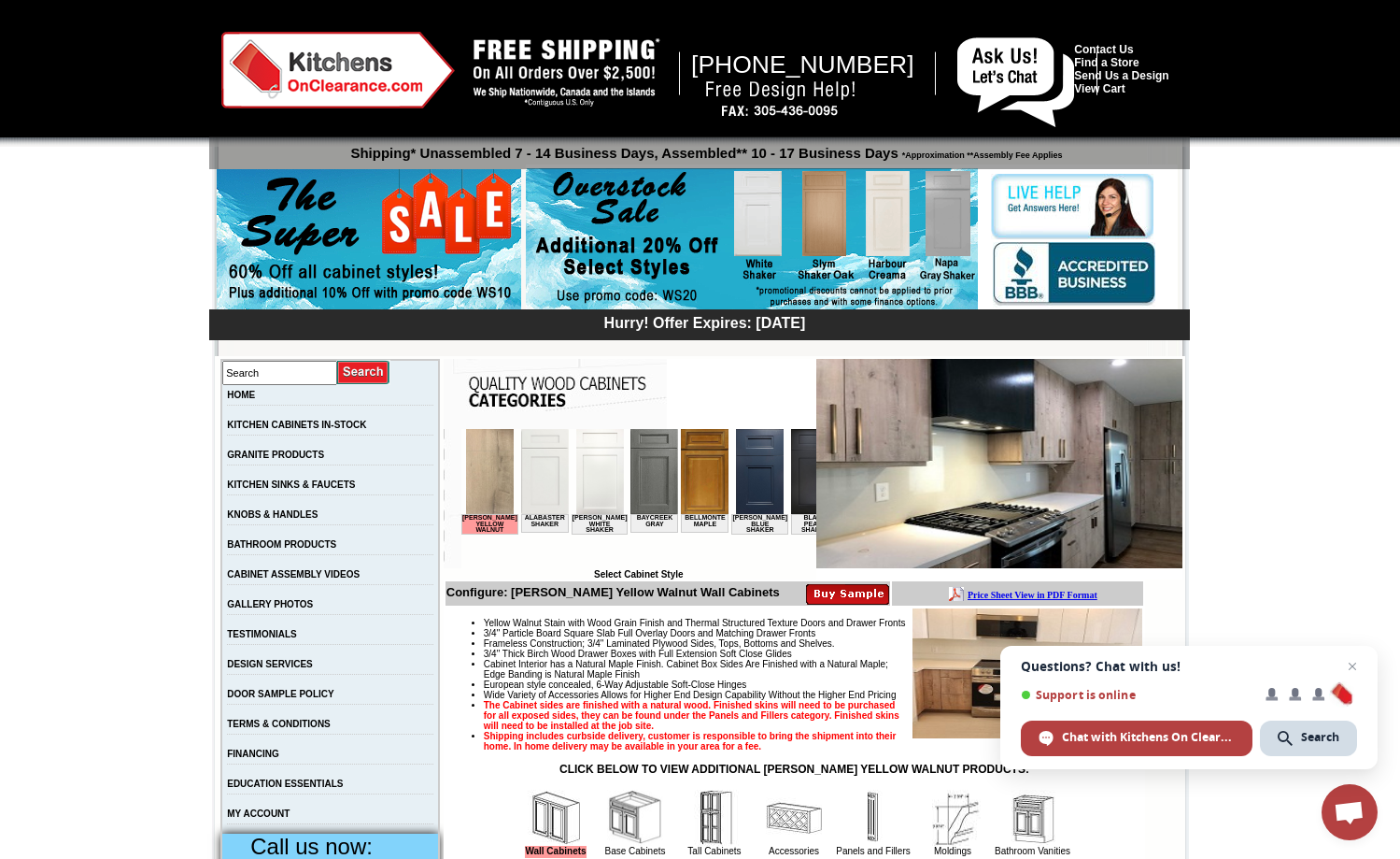
click at [875, 444] on img at bounding box center [1000, 464] width 367 height 209
click at [478, 466] on img at bounding box center [489, 471] width 48 height 85
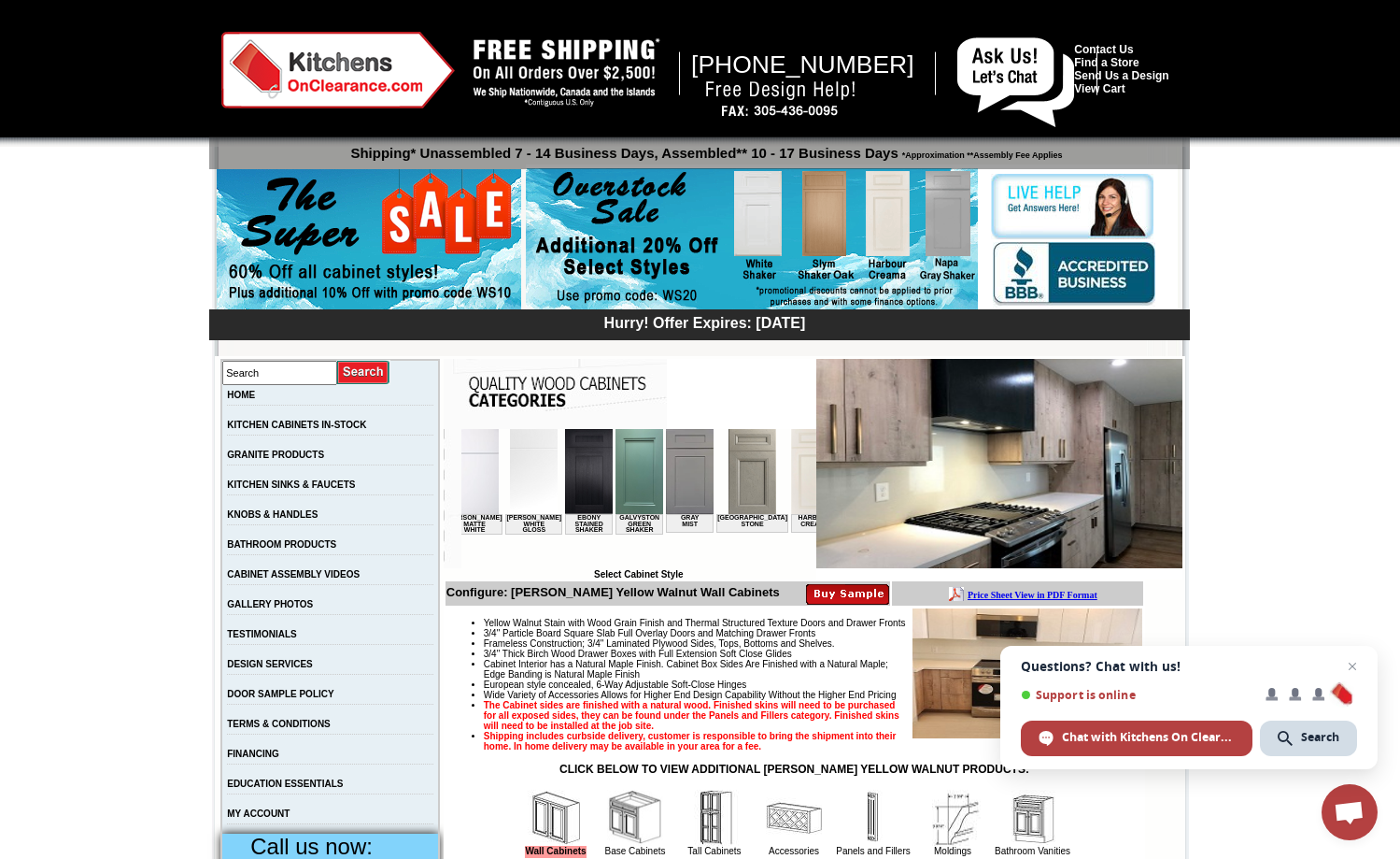
scroll to position [0, 1072]
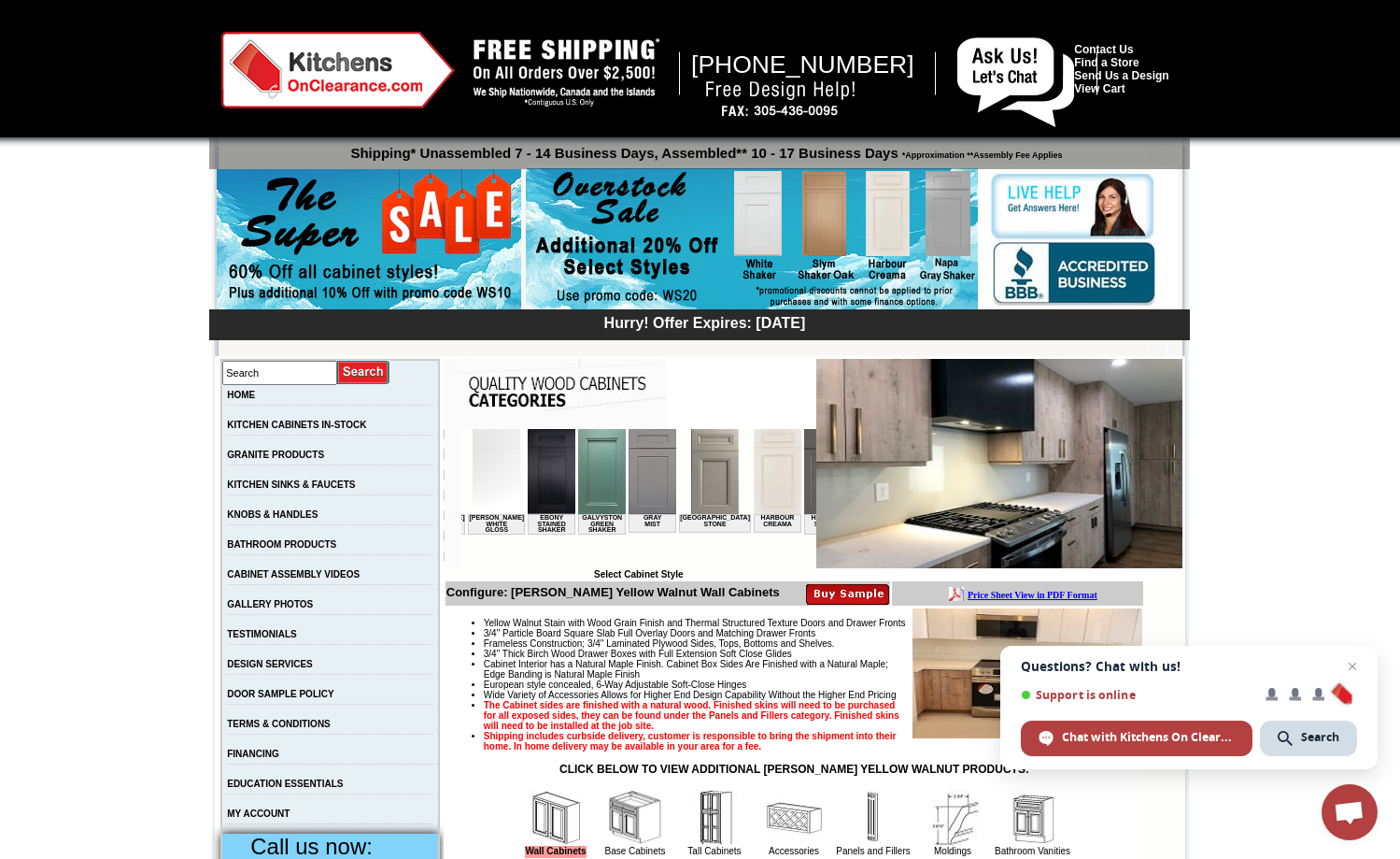
click at [690, 470] on img at bounding box center [714, 471] width 48 height 85
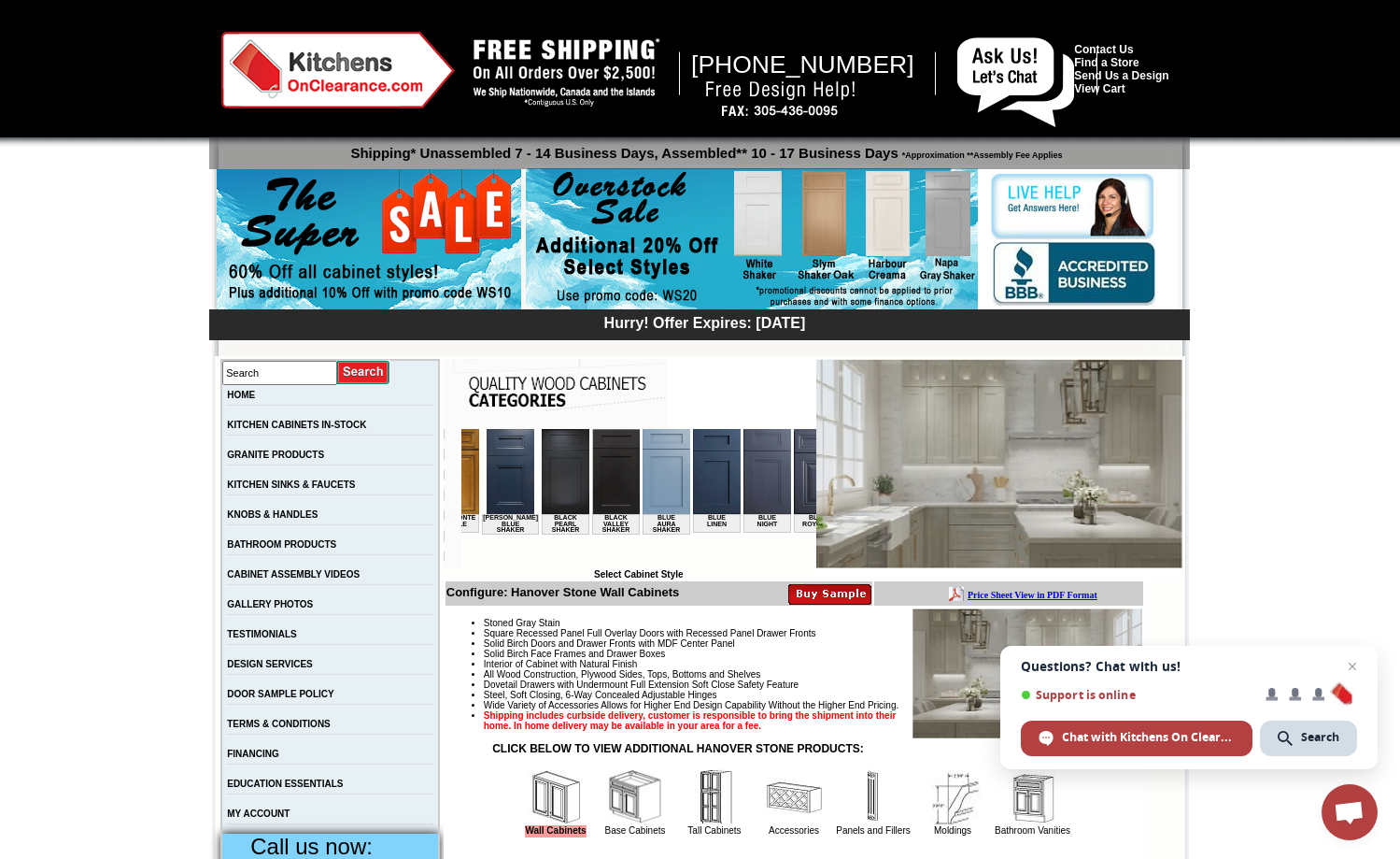
scroll to position [0, 336]
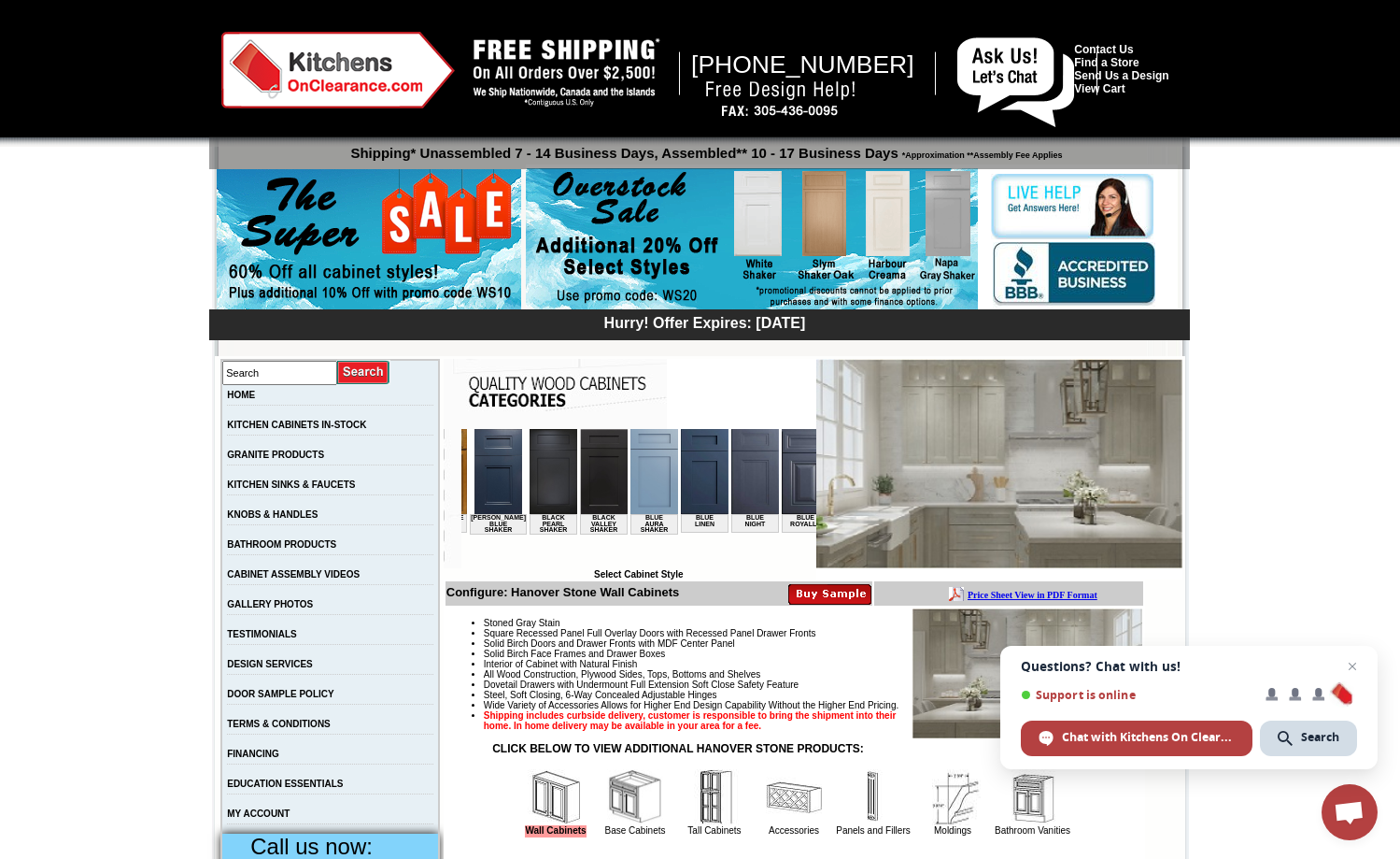
click at [629, 475] on img at bounding box center [653, 471] width 48 height 85
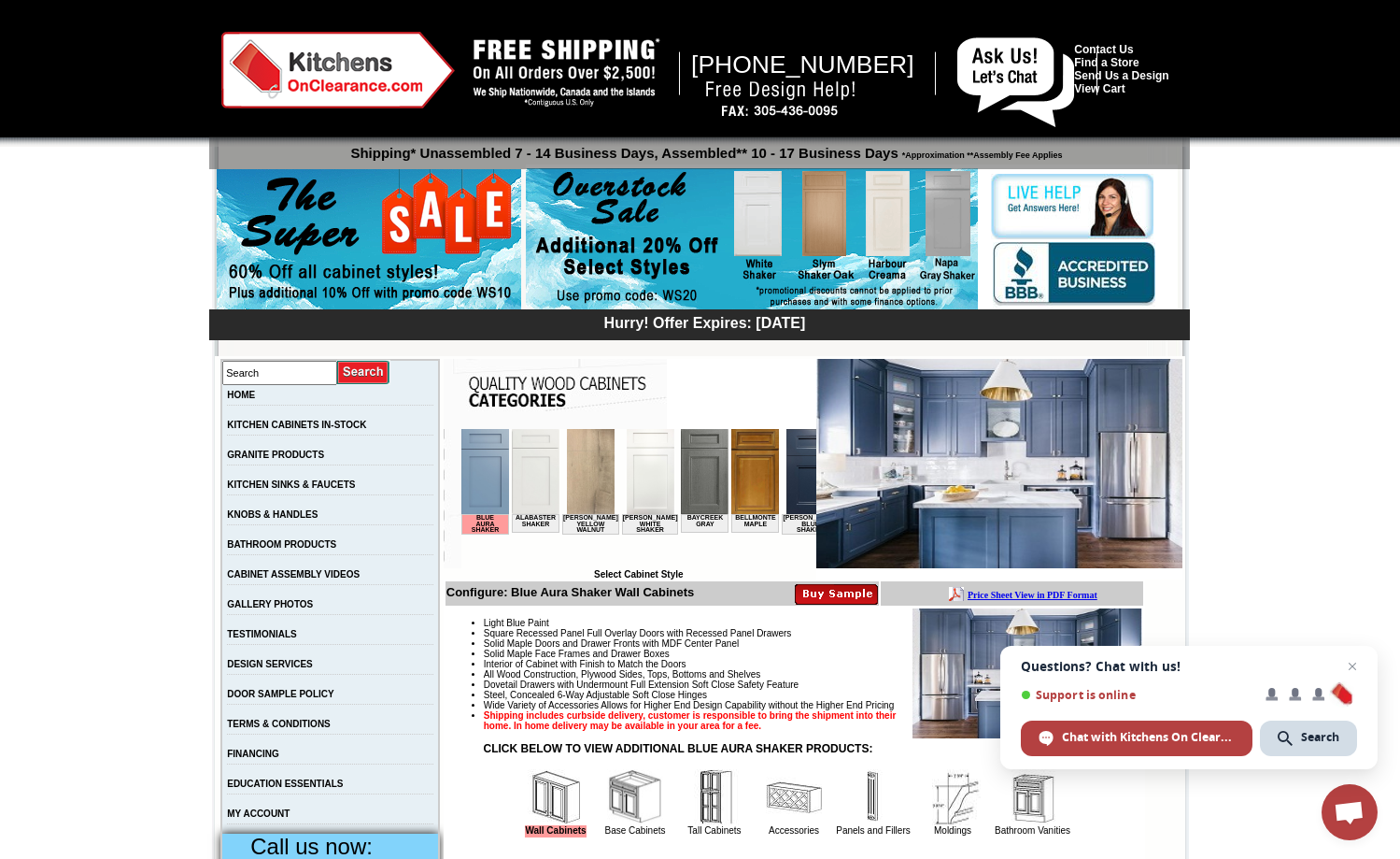
click at [747, 494] on img at bounding box center [754, 471] width 48 height 85
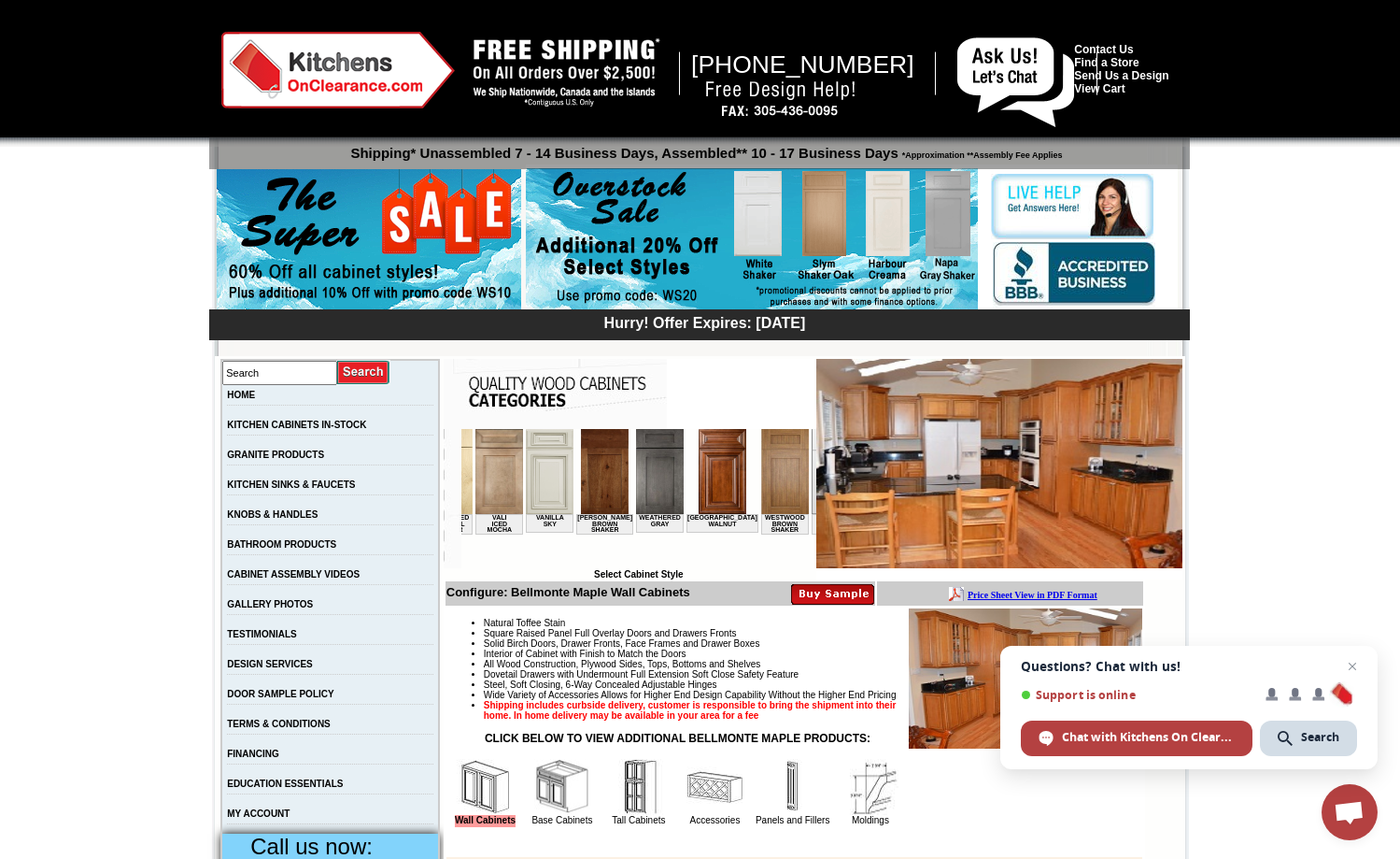
scroll to position [0, 3387]
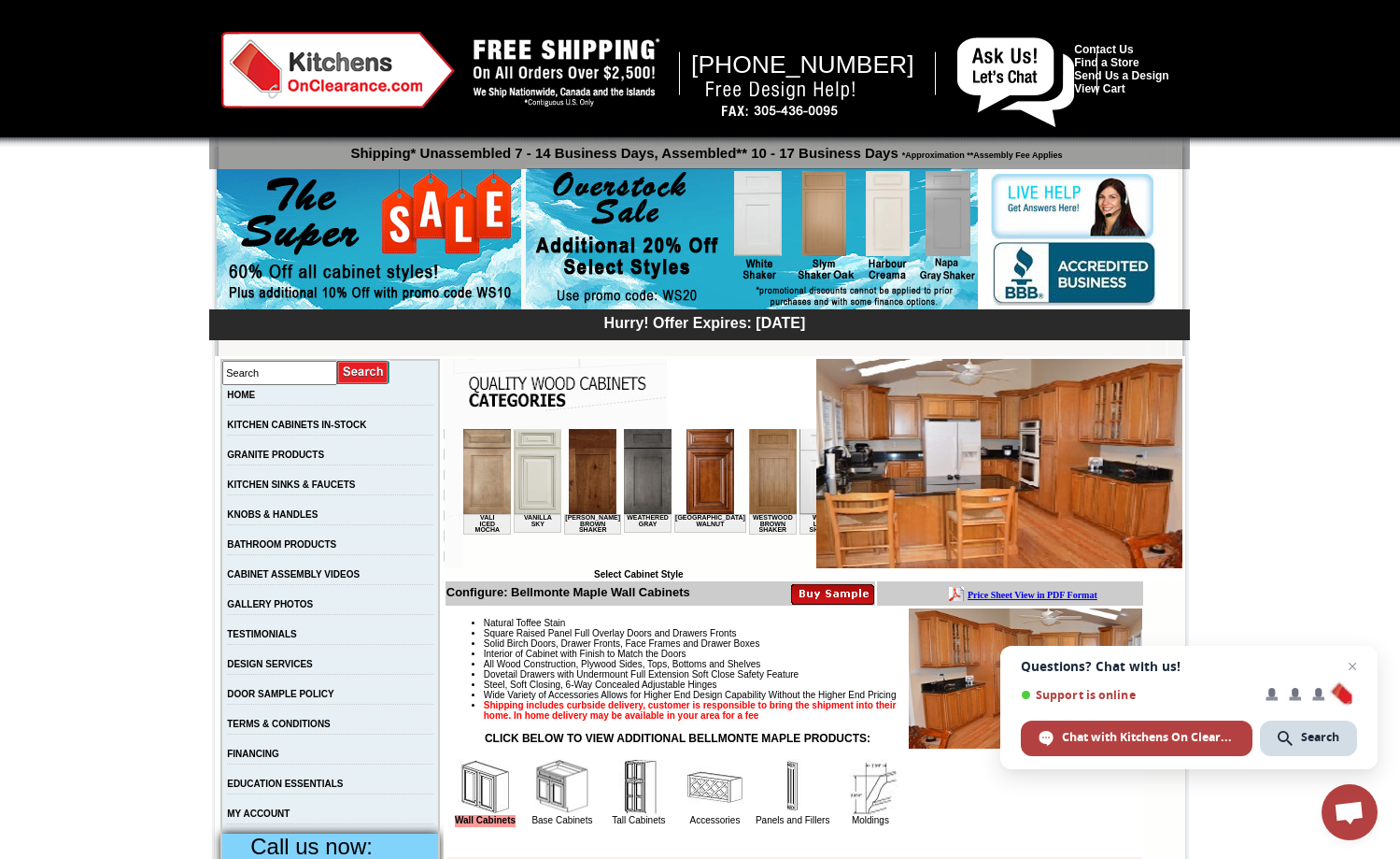
click at [748, 455] on img at bounding box center [772, 471] width 48 height 85
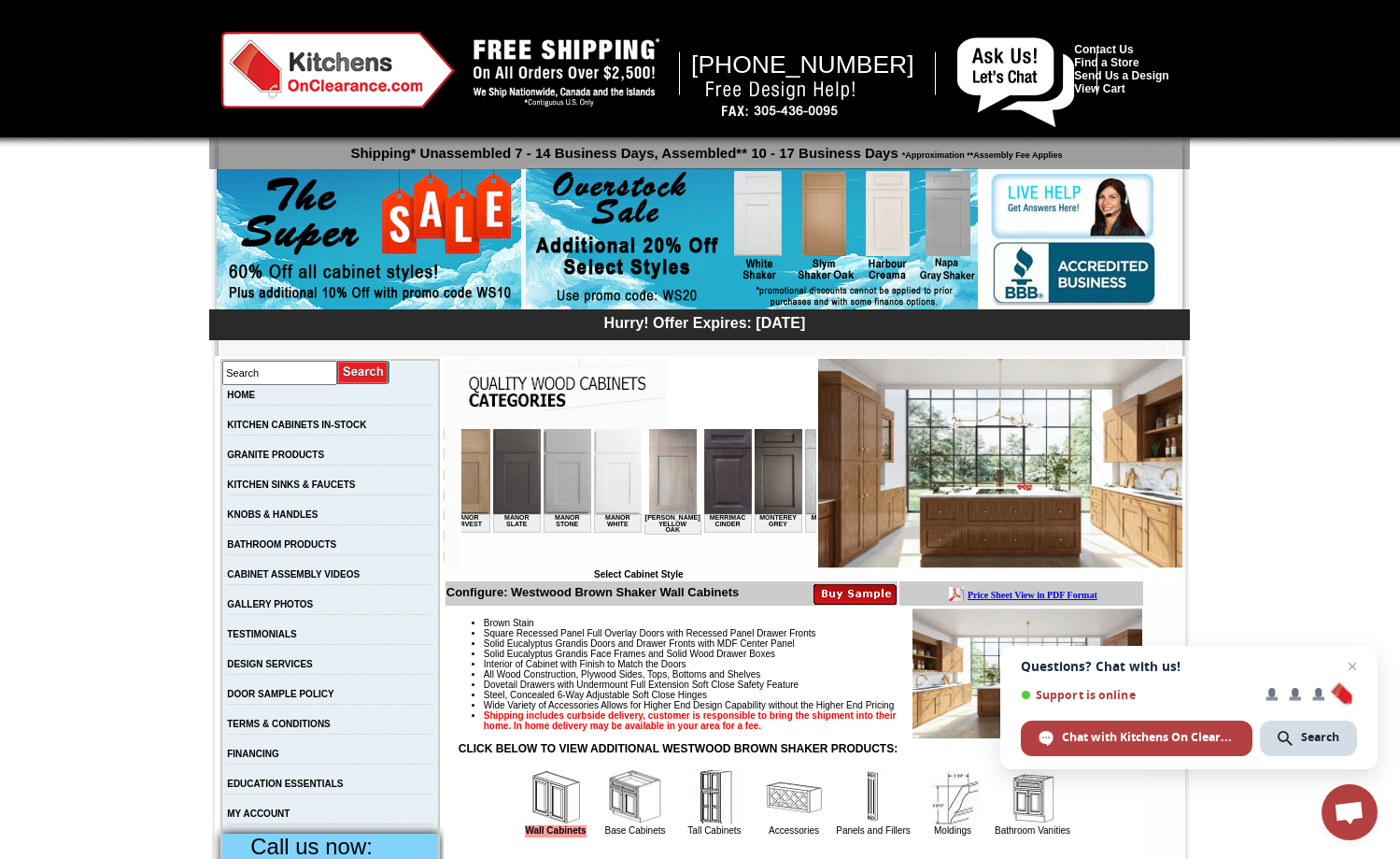
scroll to position [0, 2171]
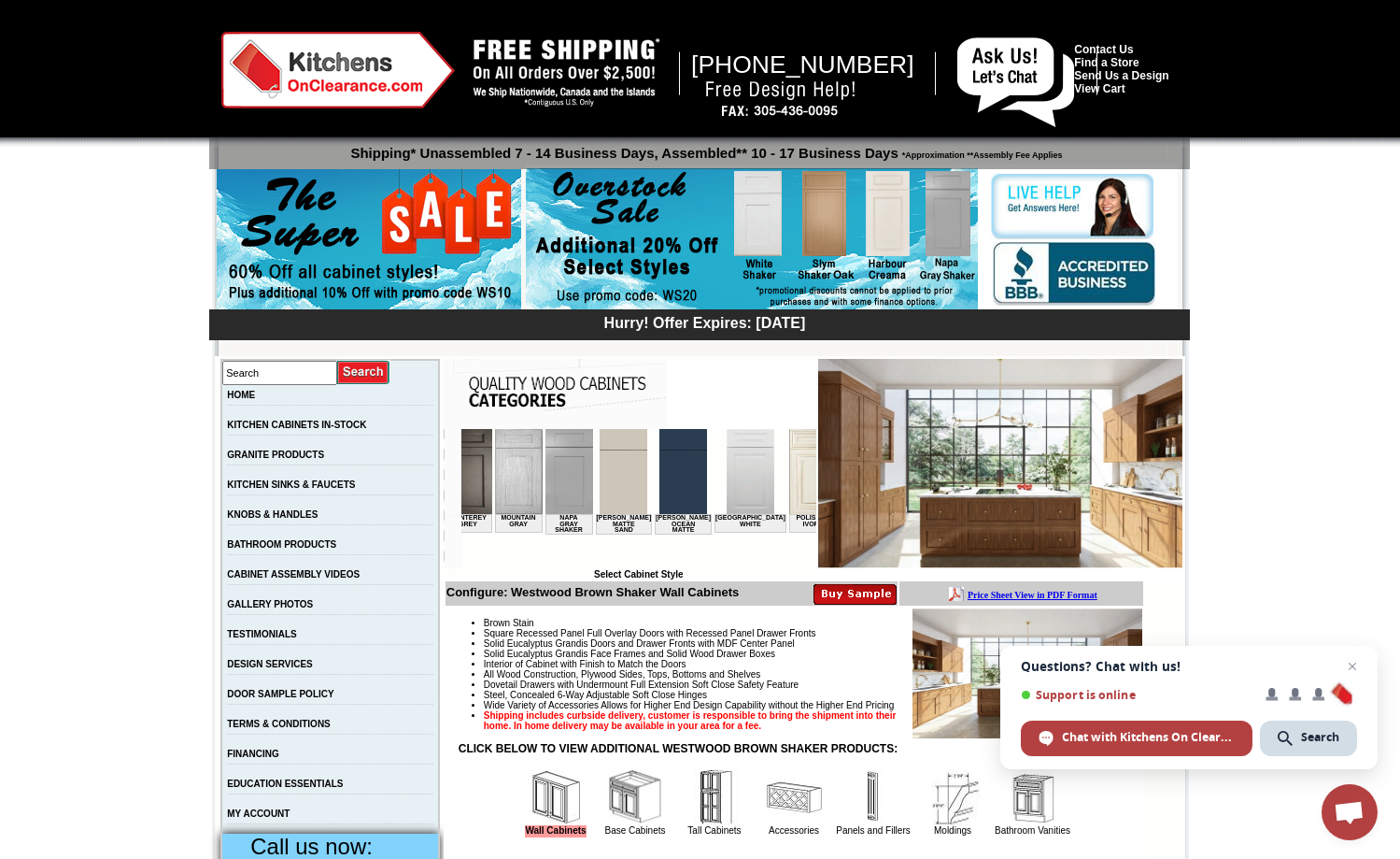
click at [789, 474] on img at bounding box center [813, 471] width 48 height 85
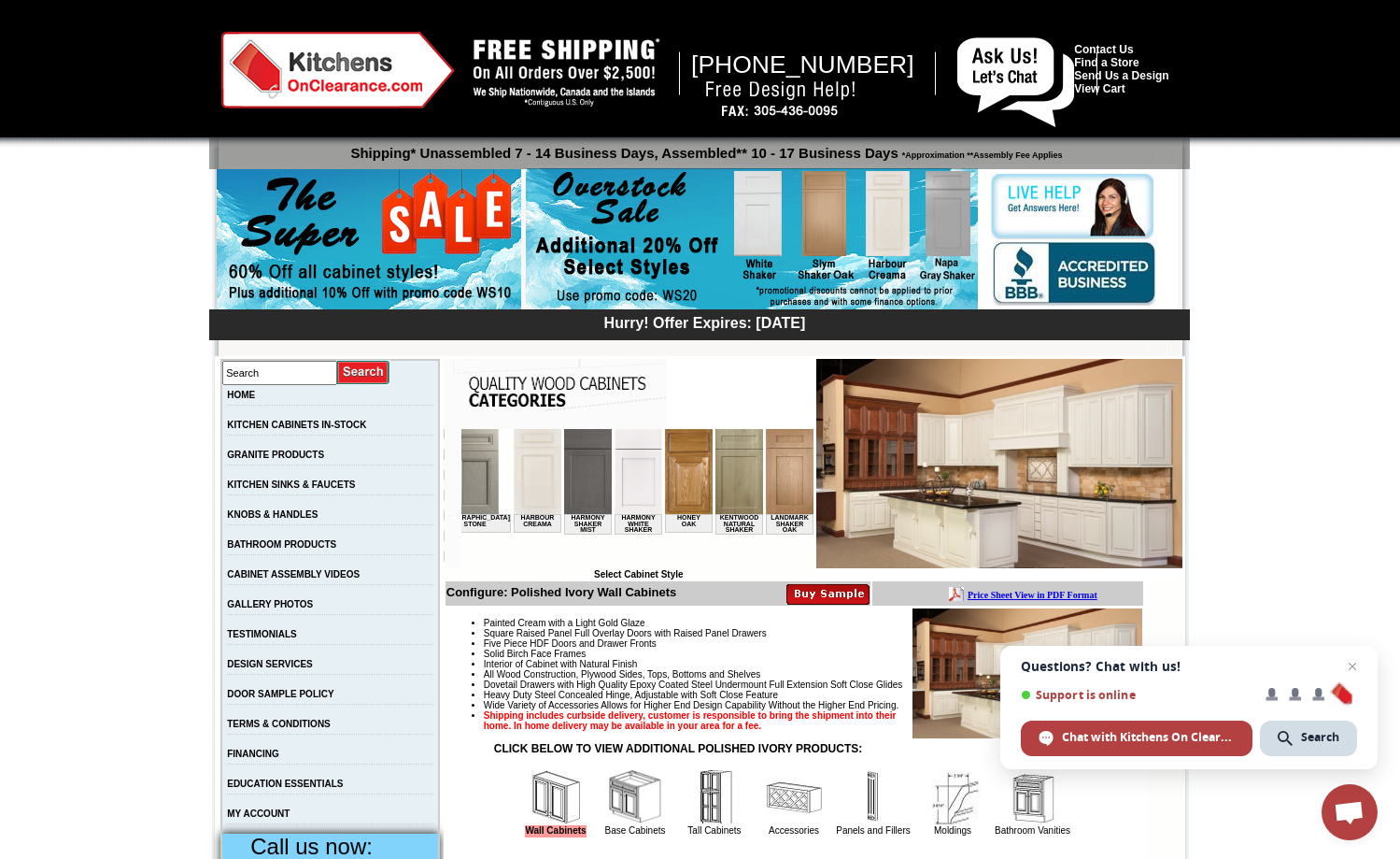
scroll to position [0, 1370]
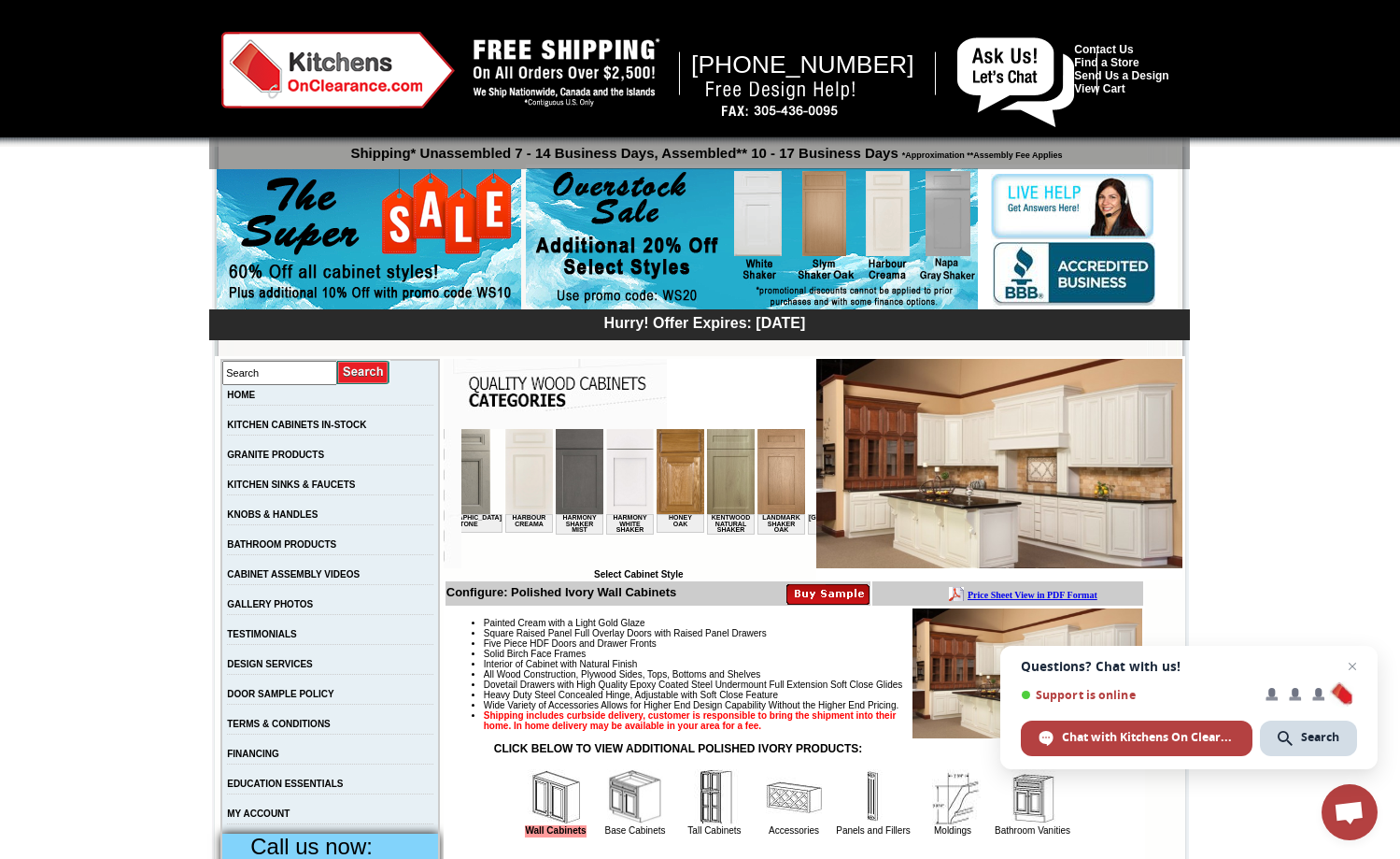
click at [655, 485] on img at bounding box center [679, 471] width 48 height 85
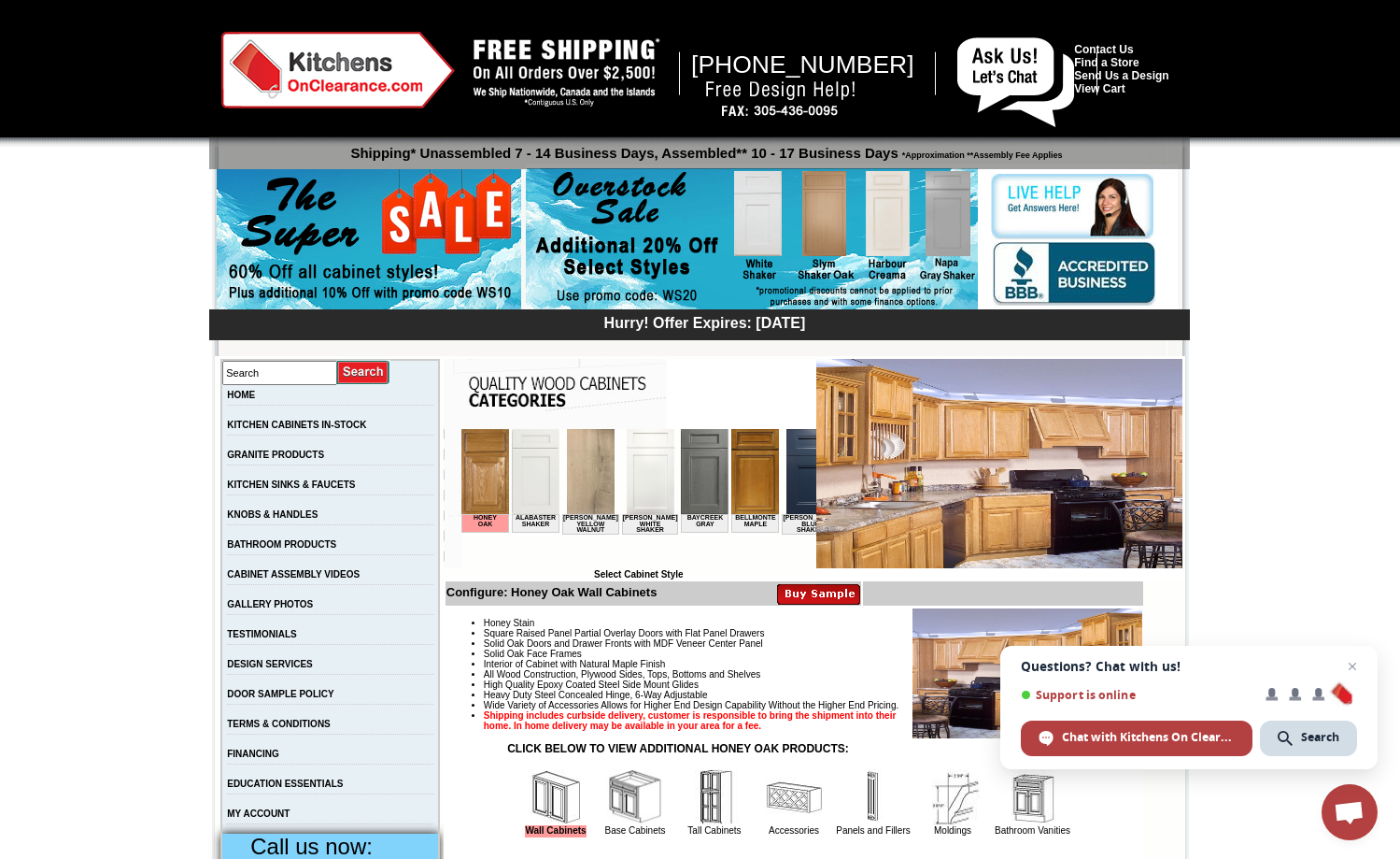
click at [742, 501] on img at bounding box center [754, 471] width 48 height 85
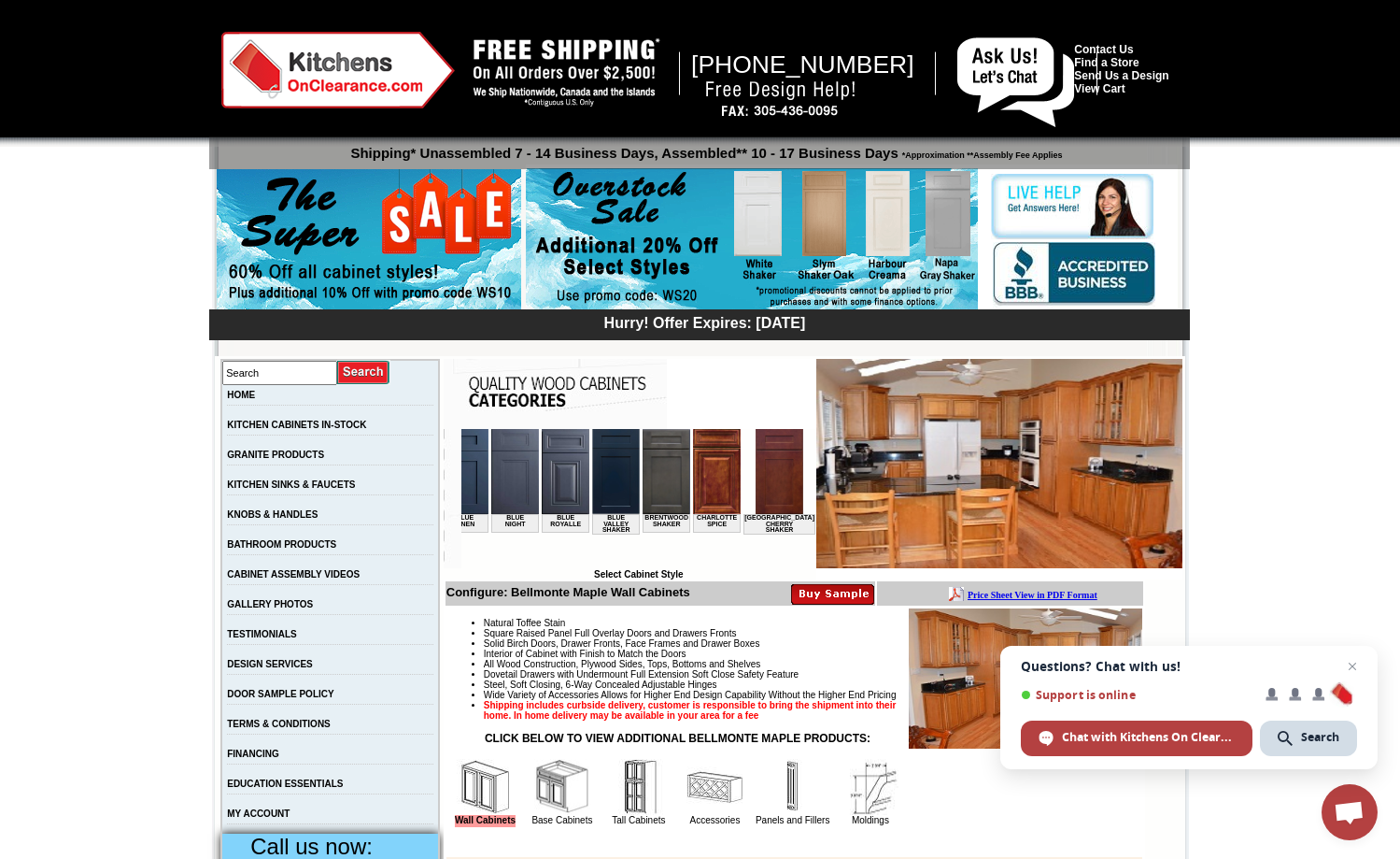
scroll to position [0, 511]
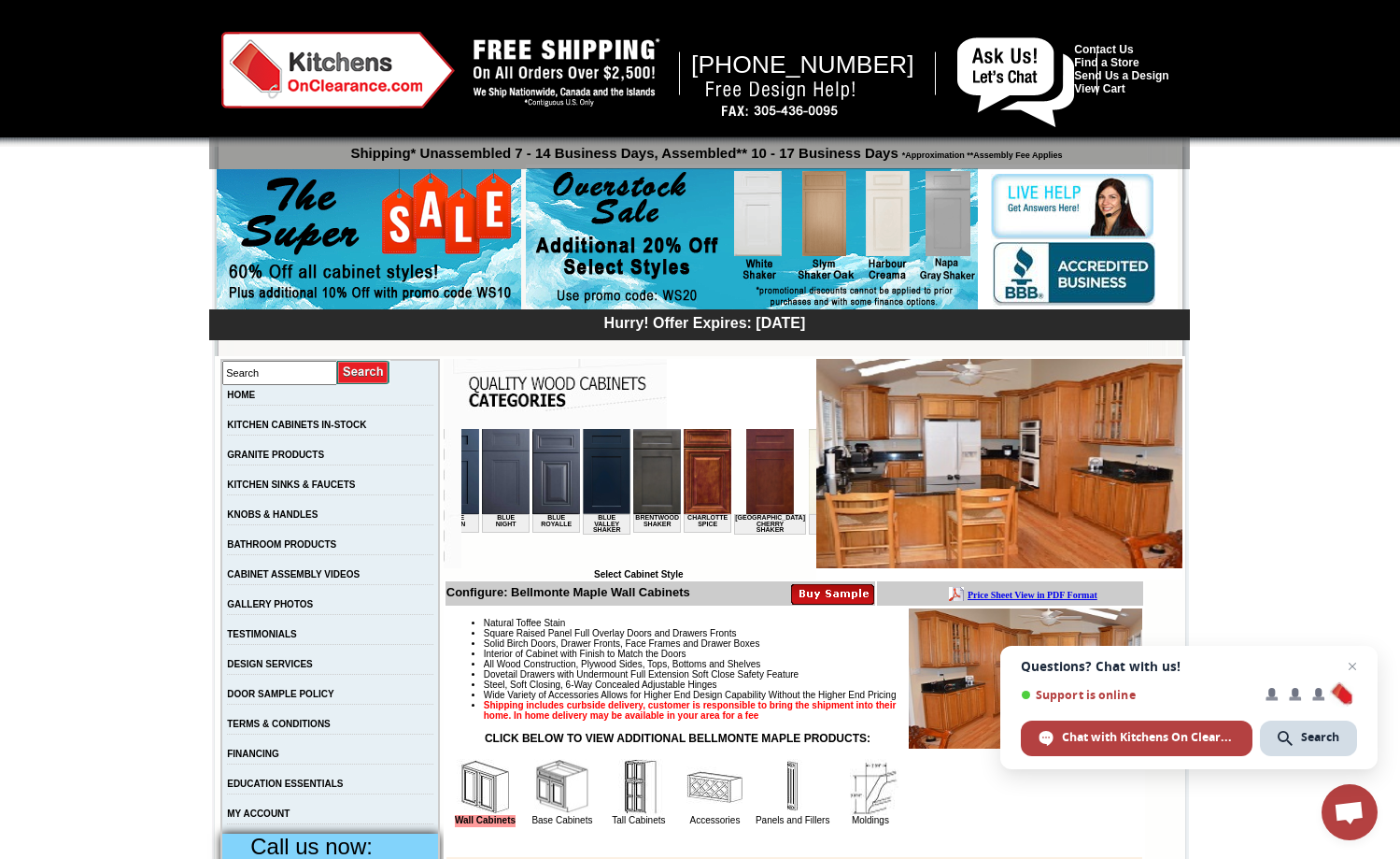
click at [685, 483] on img at bounding box center [707, 471] width 48 height 85
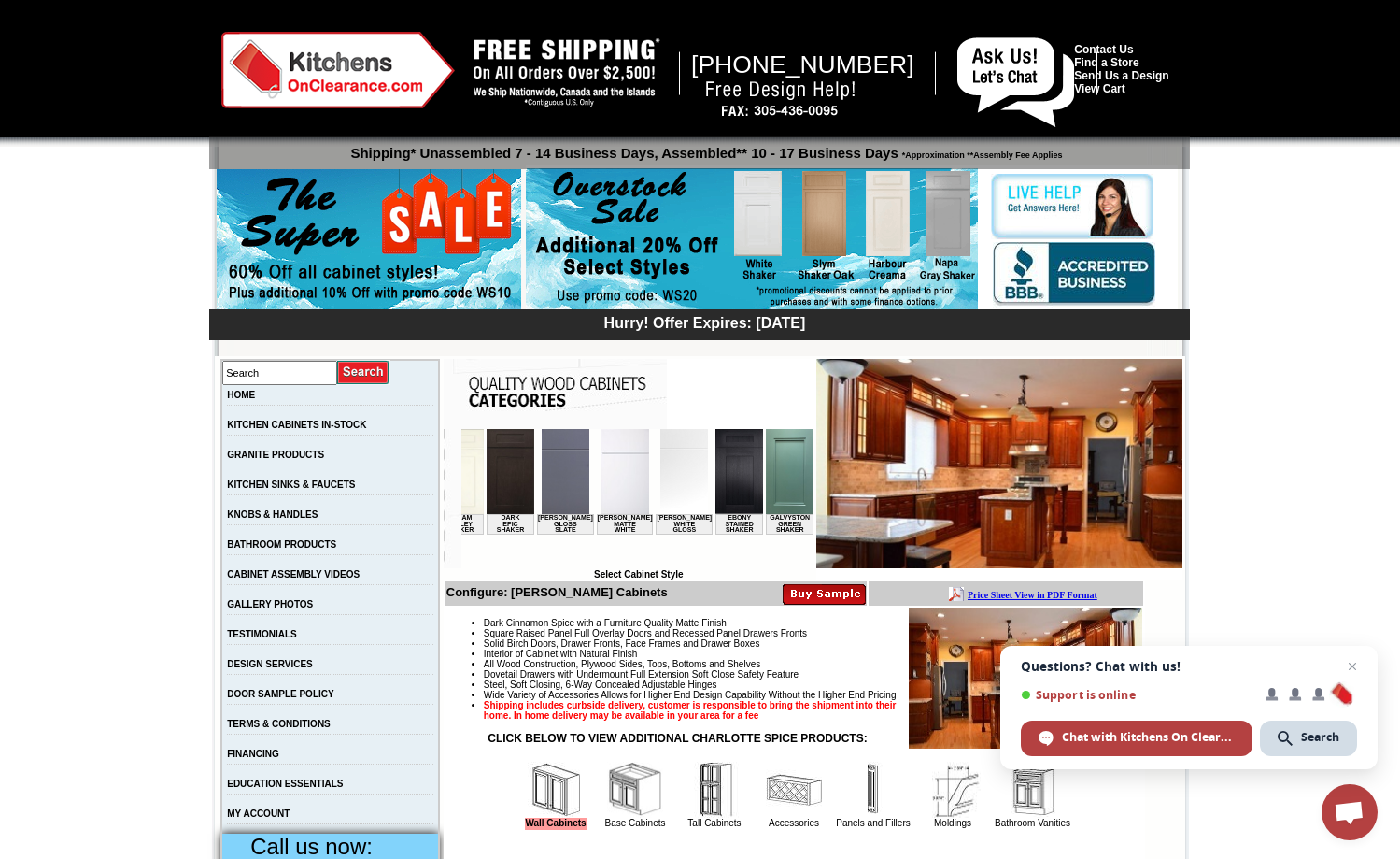
scroll to position [0, 897]
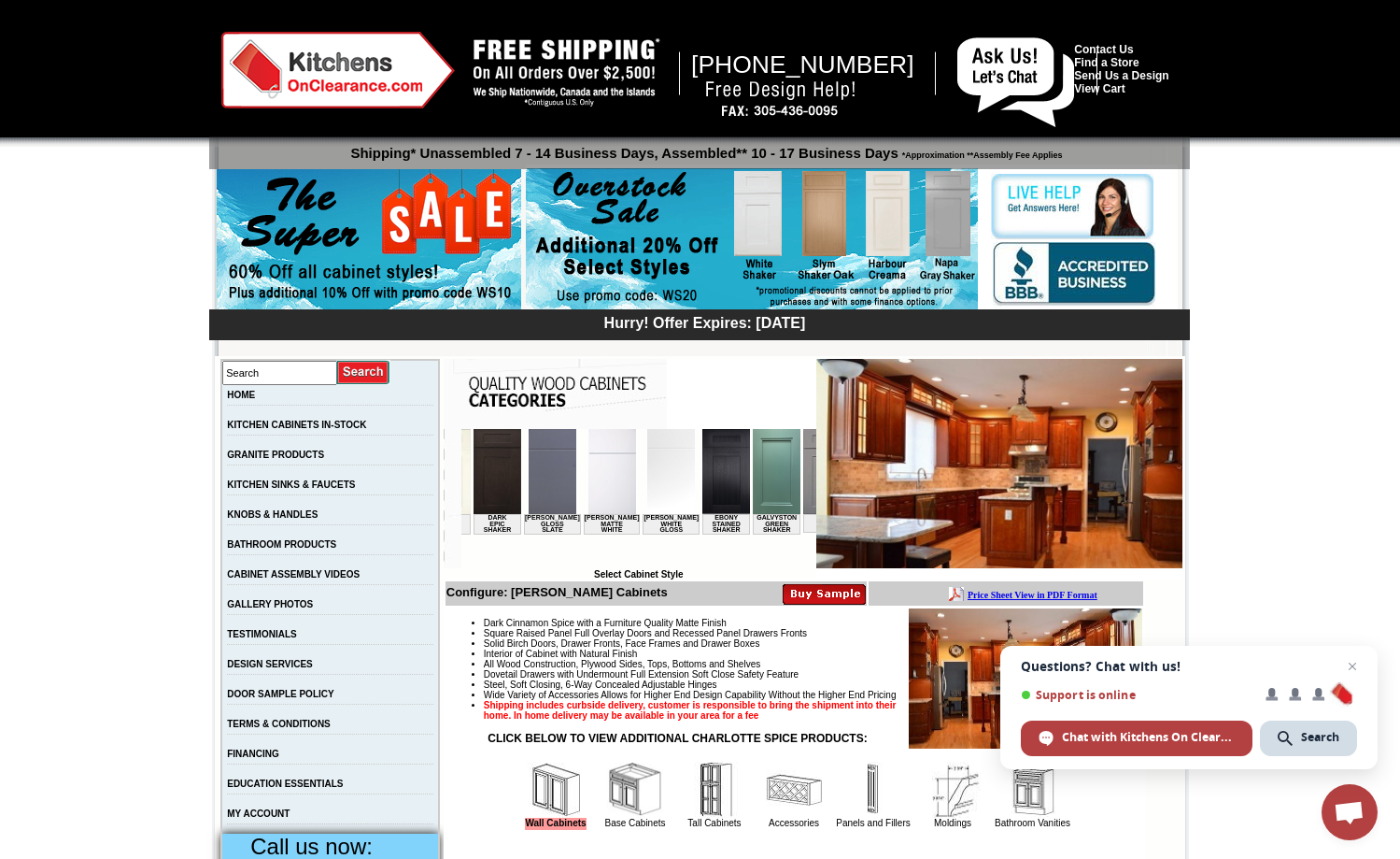
click at [752, 489] on img at bounding box center [776, 471] width 48 height 85
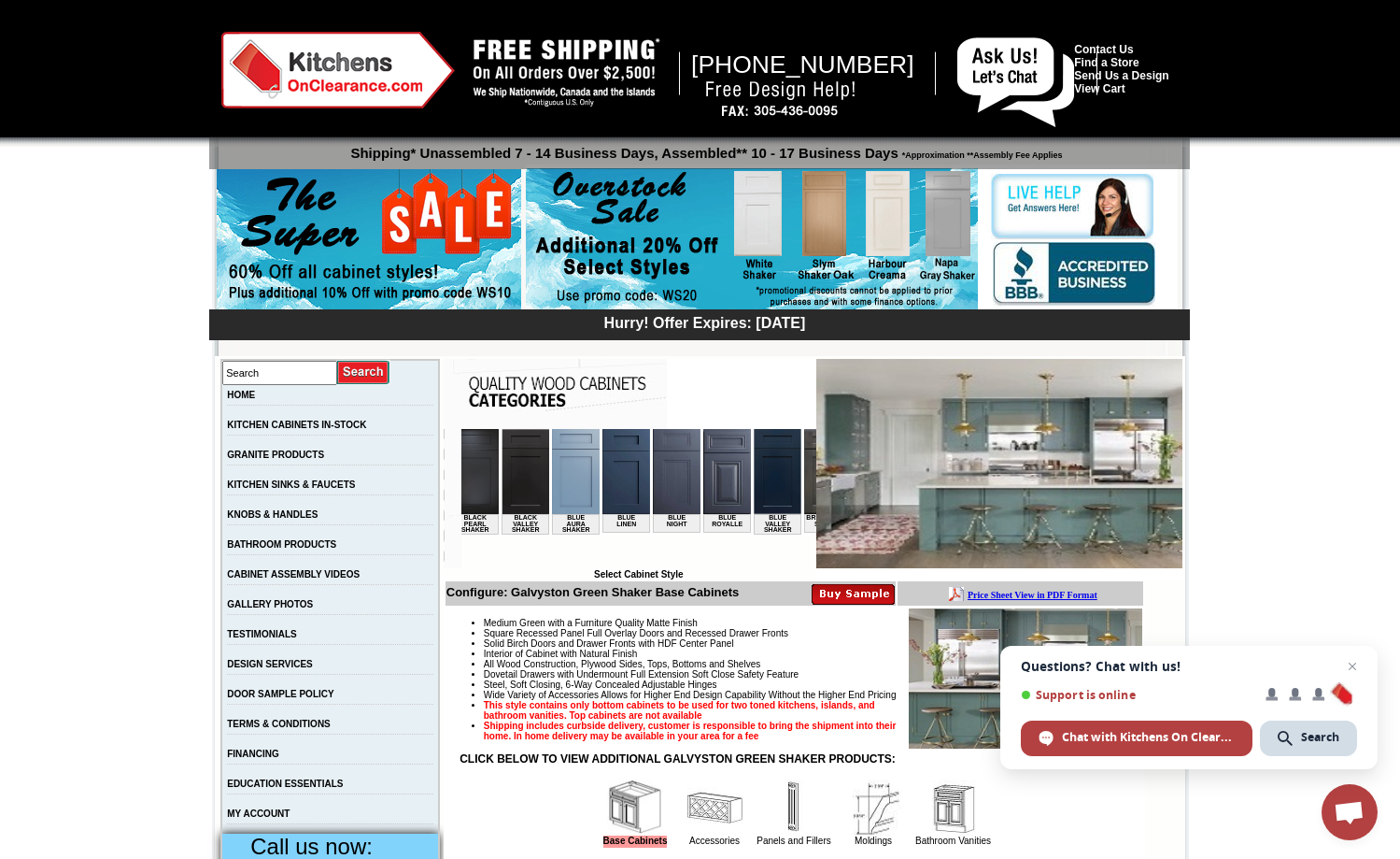
scroll to position [0, 399]
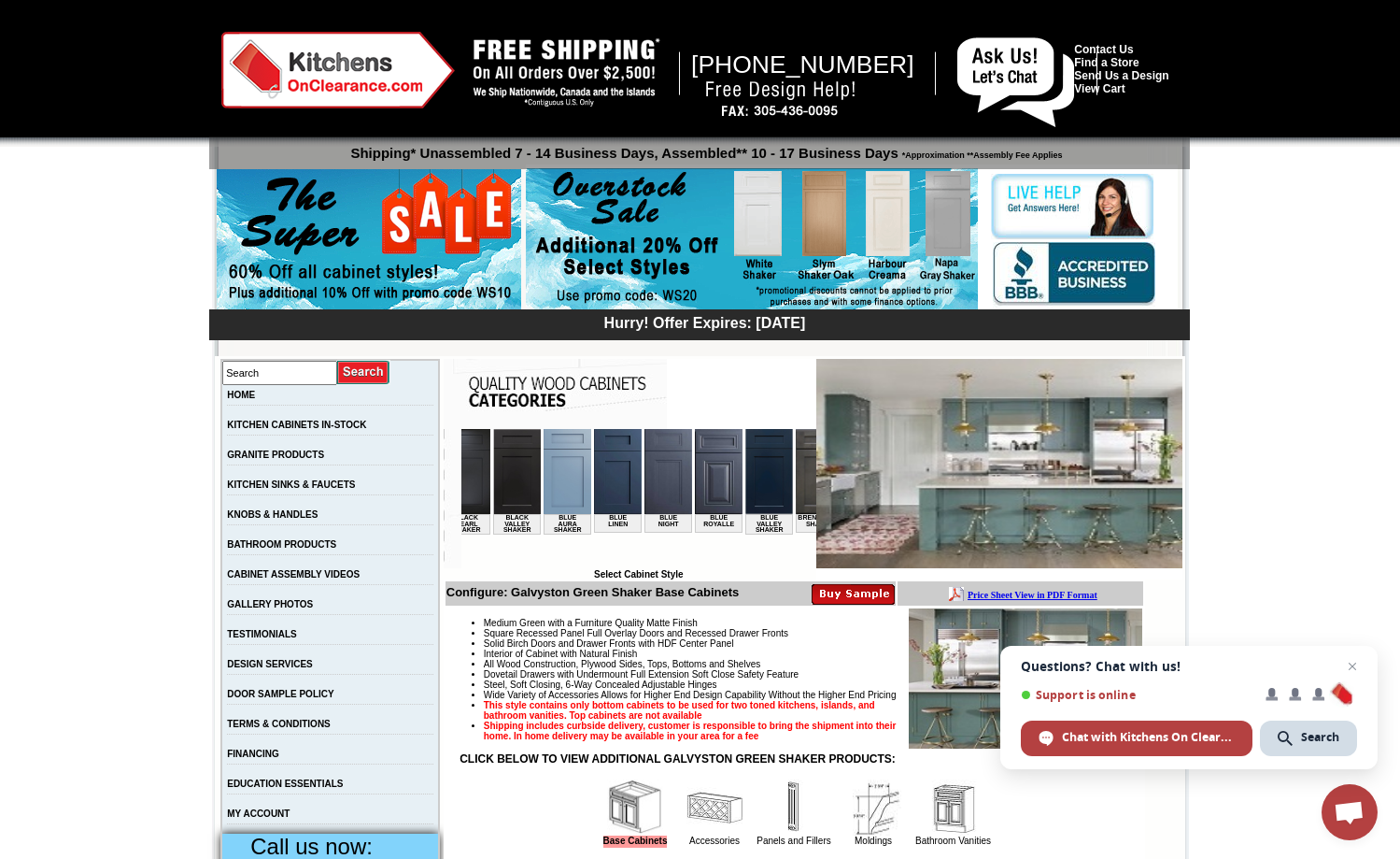
click at [543, 488] on img at bounding box center [567, 471] width 48 height 85
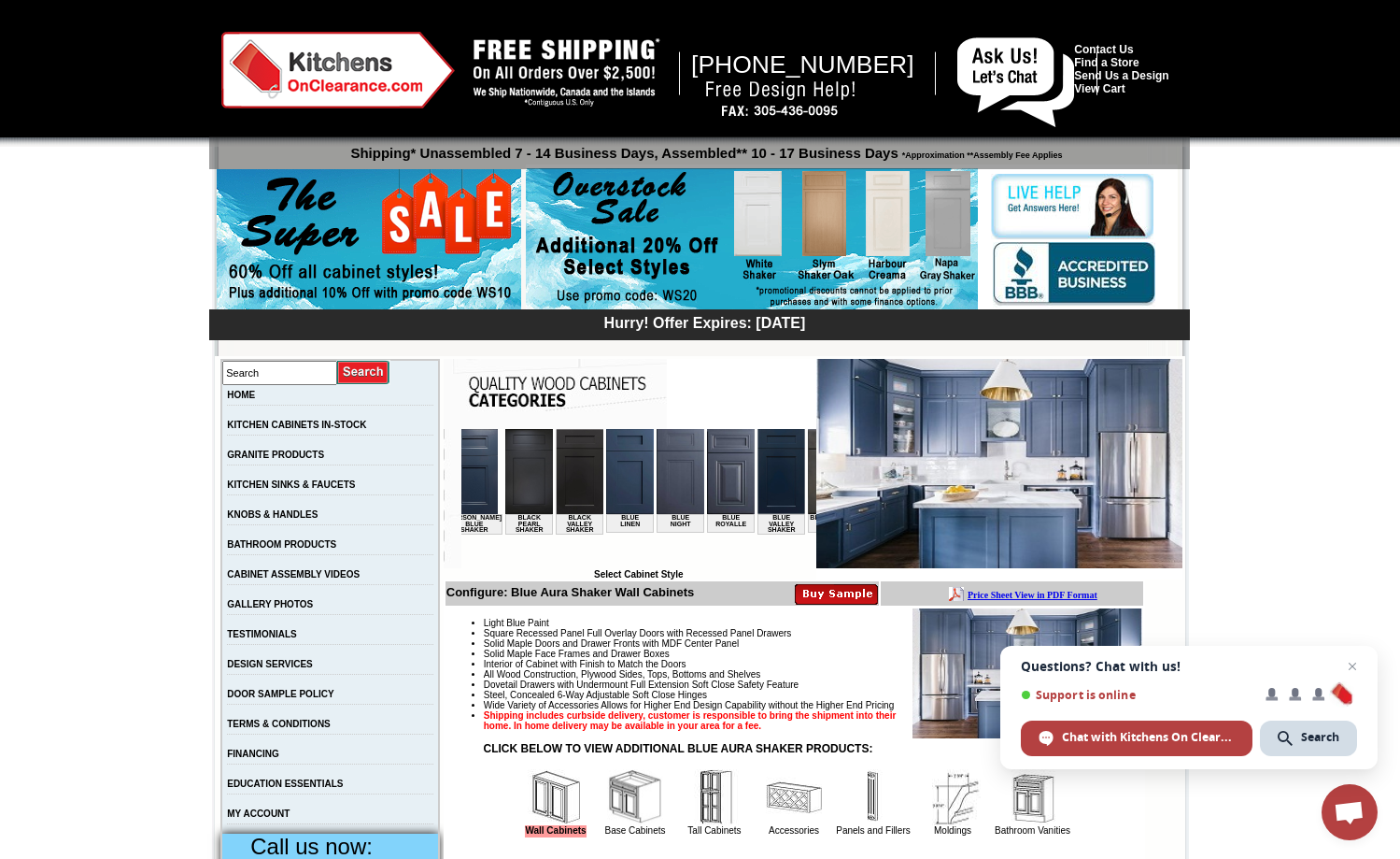
scroll to position [0, 373]
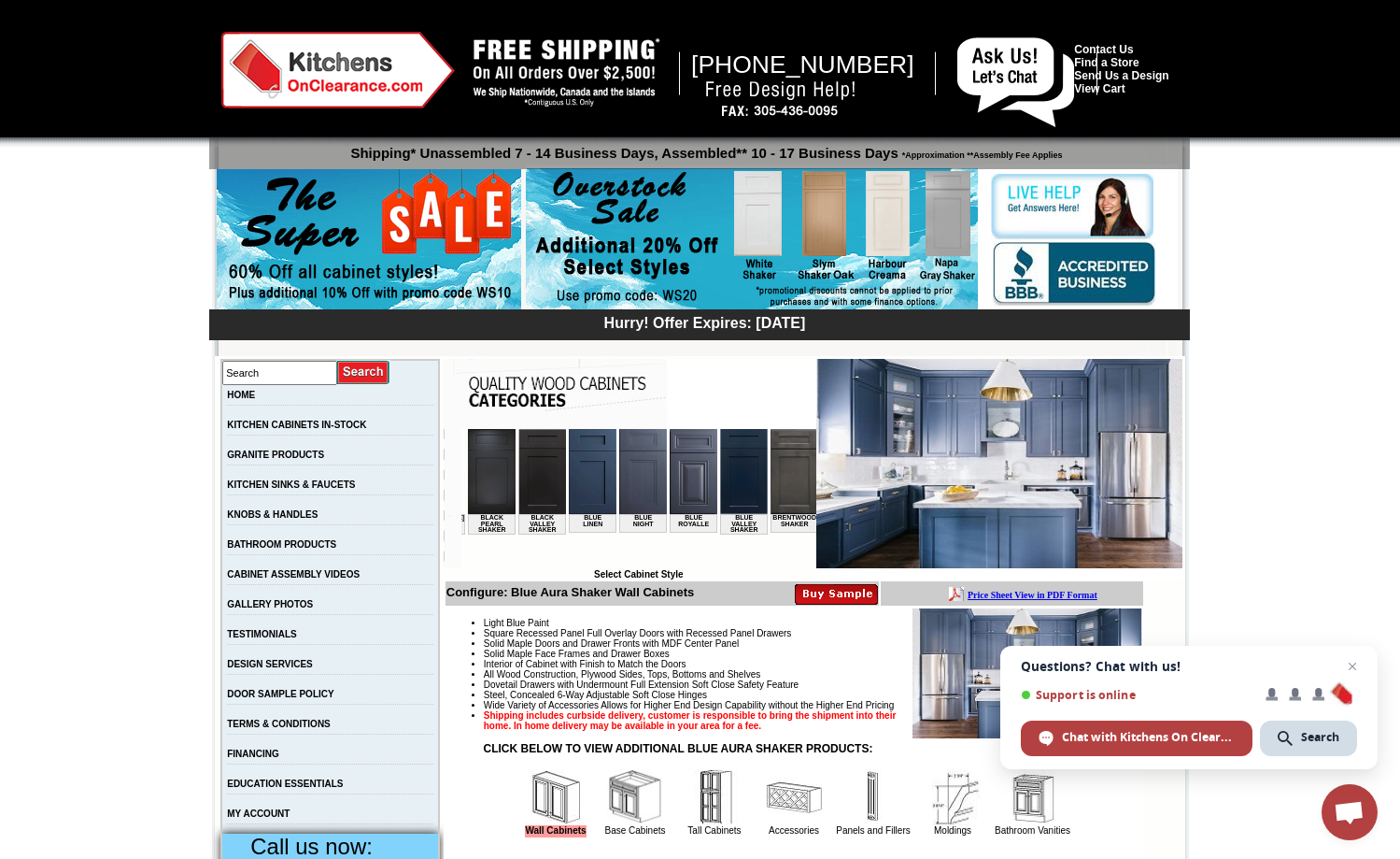
click at [568, 477] on img at bounding box center [592, 471] width 48 height 85
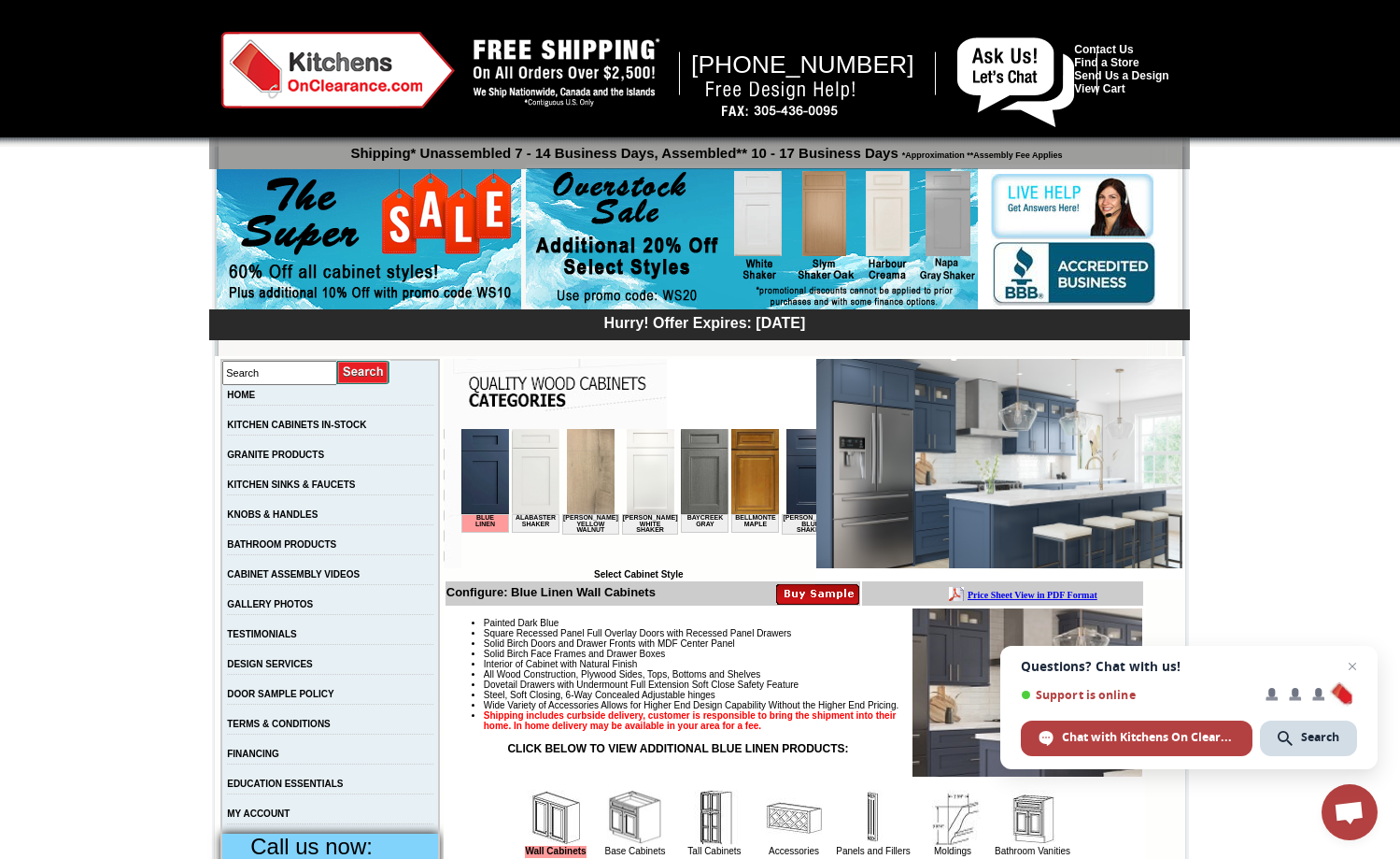
click at [680, 489] on img at bounding box center [704, 471] width 48 height 85
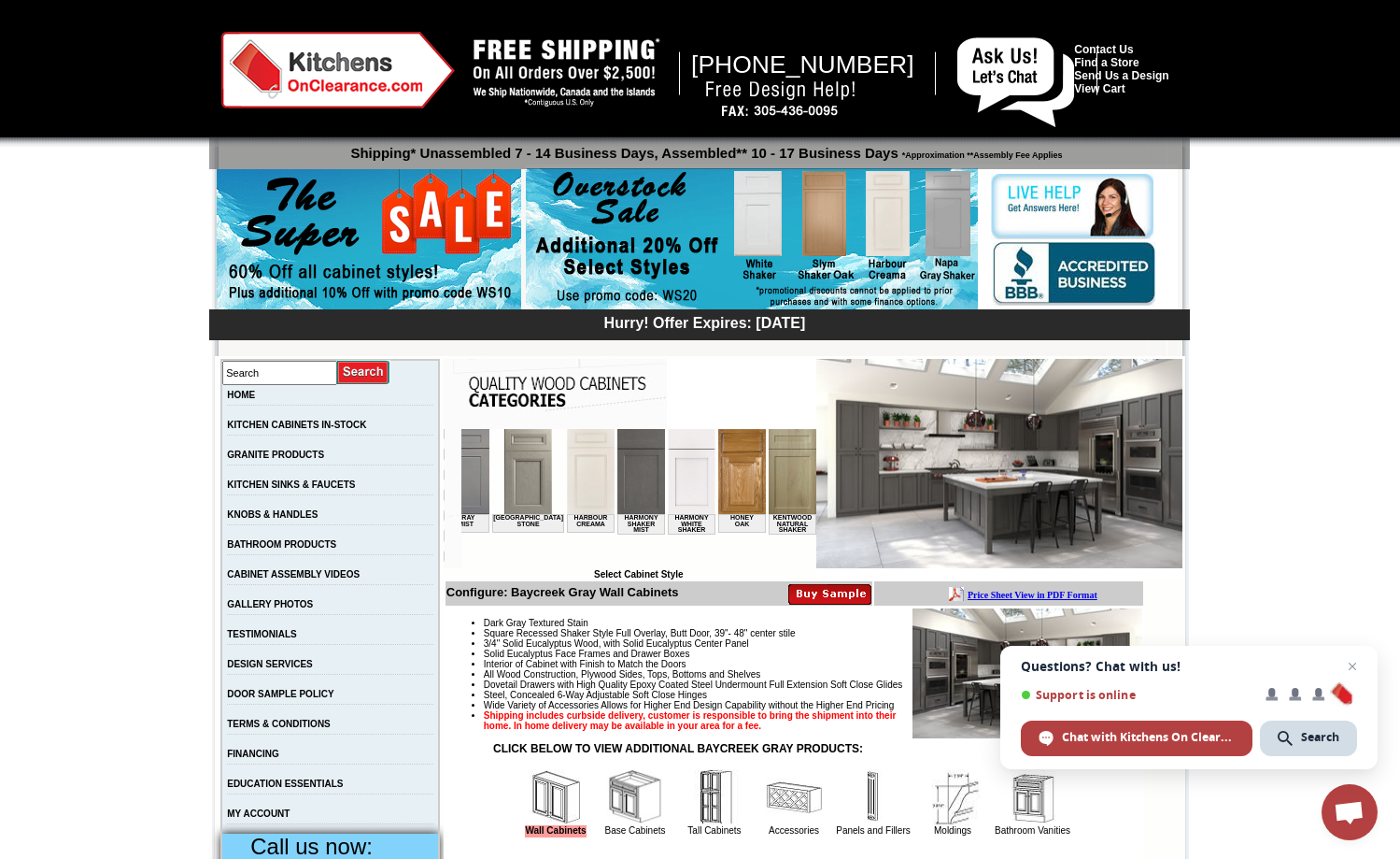
scroll to position [0, 1333]
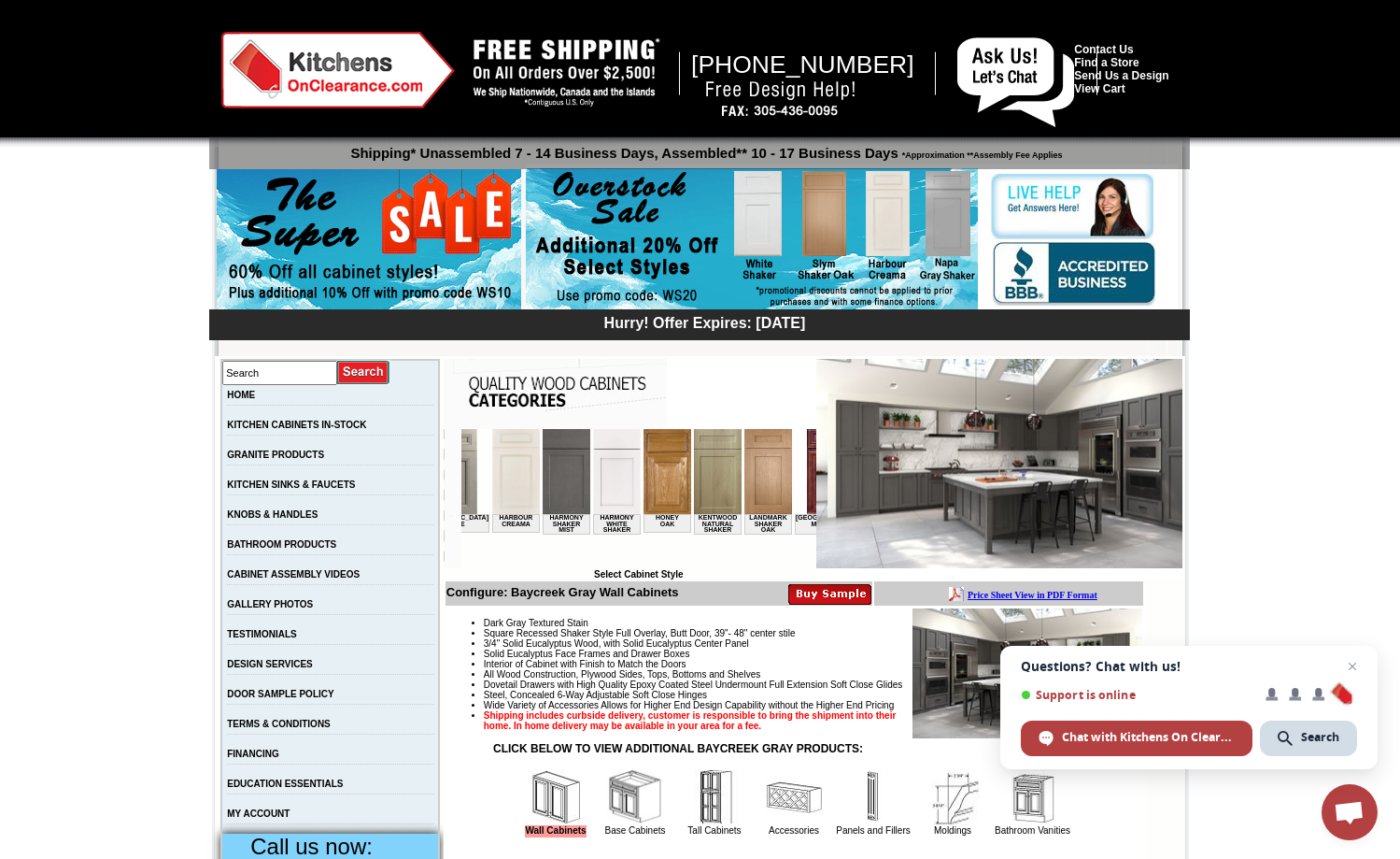
click at [693, 485] on img at bounding box center [717, 471] width 48 height 85
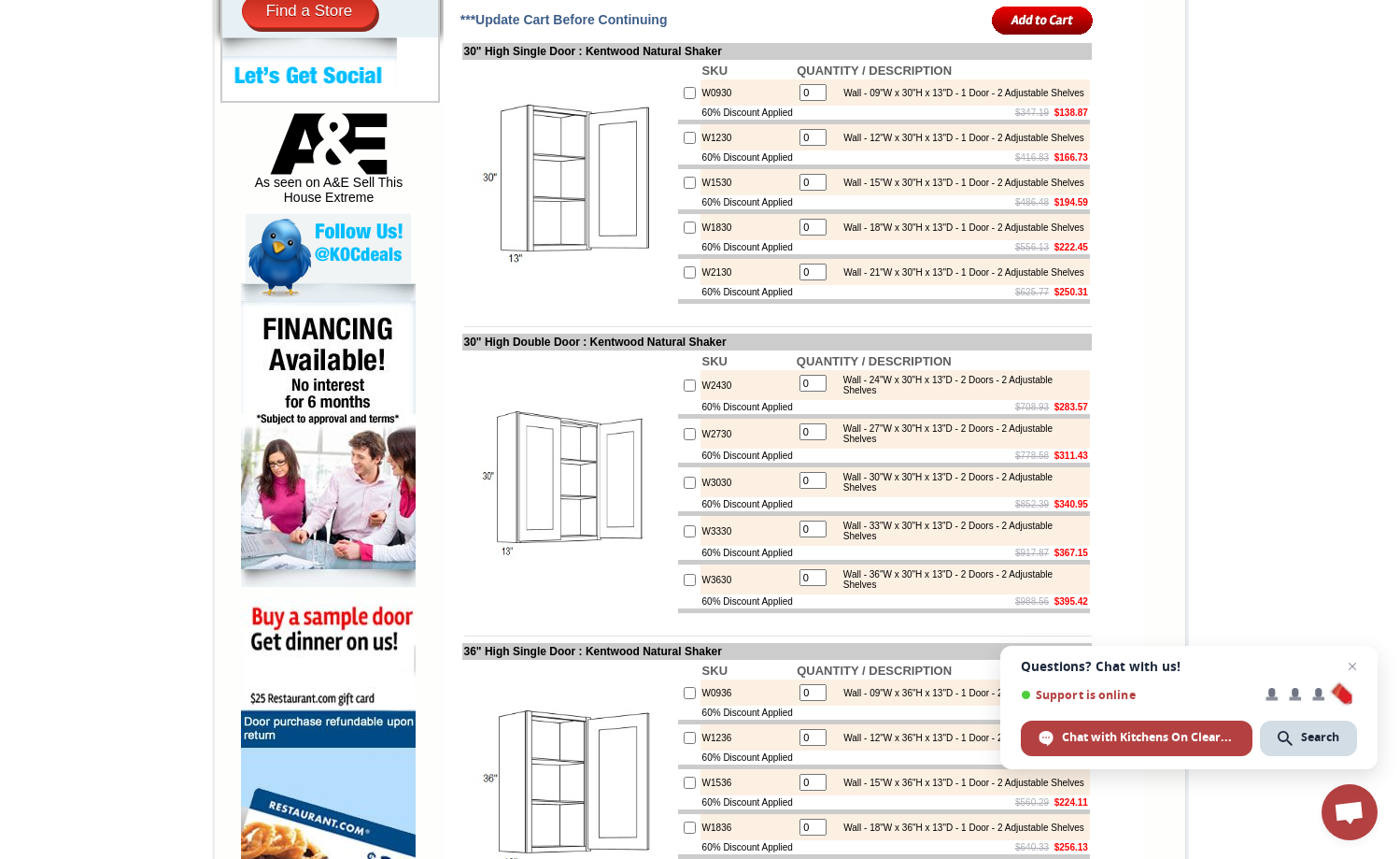
scroll to position [317, 0]
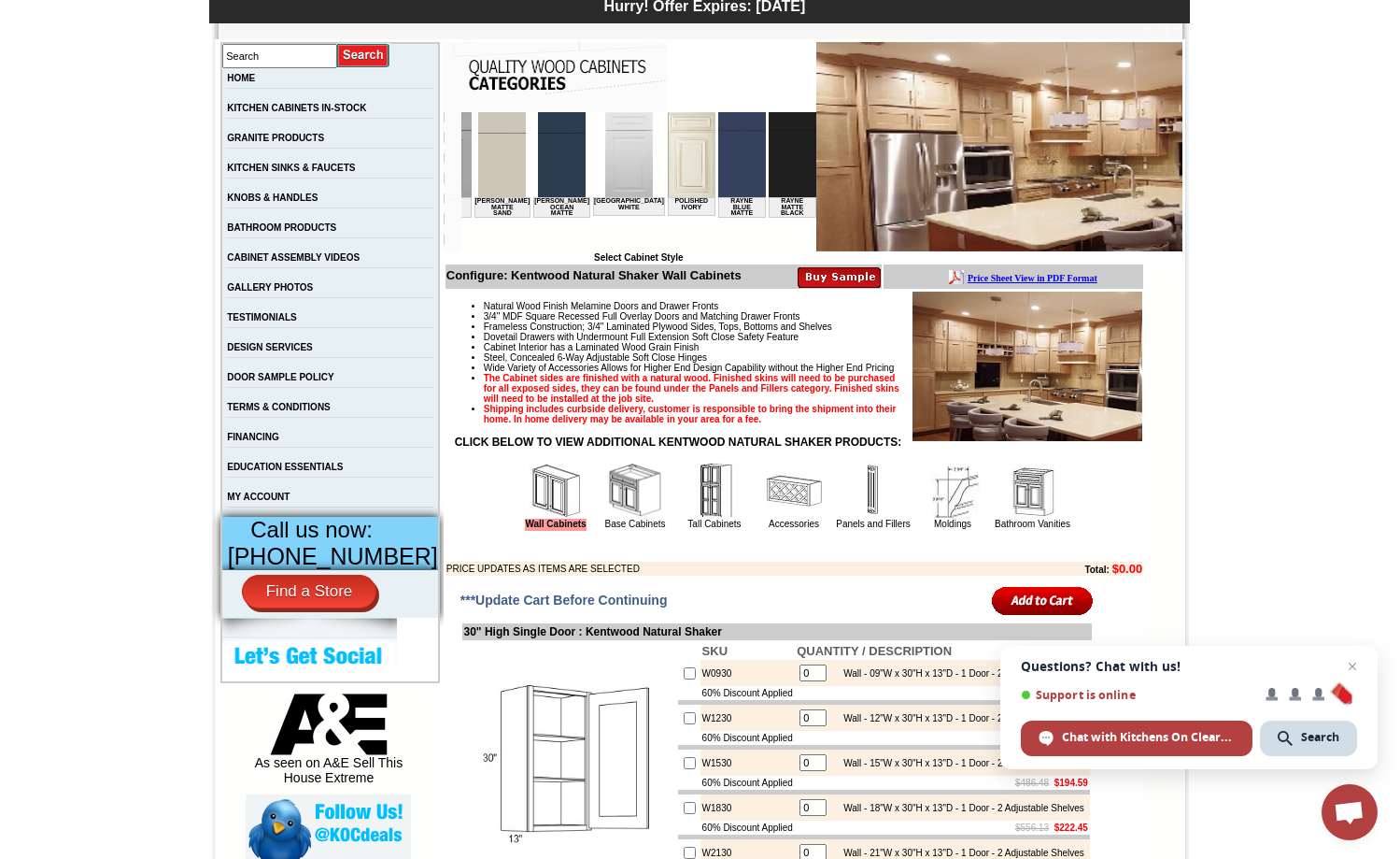
click at [617, 518] on img at bounding box center [635, 490] width 56 height 56
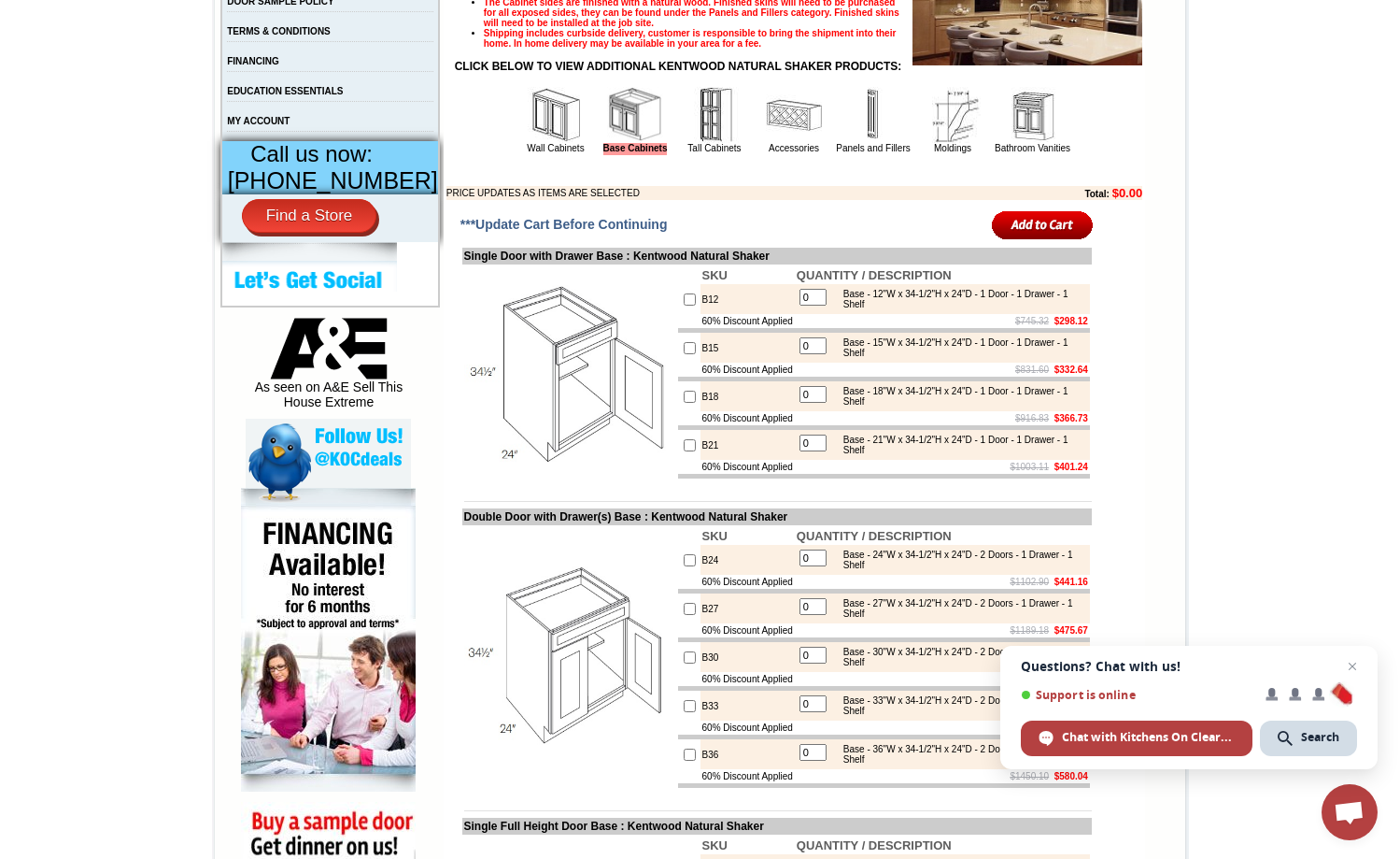
scroll to position [618, 0]
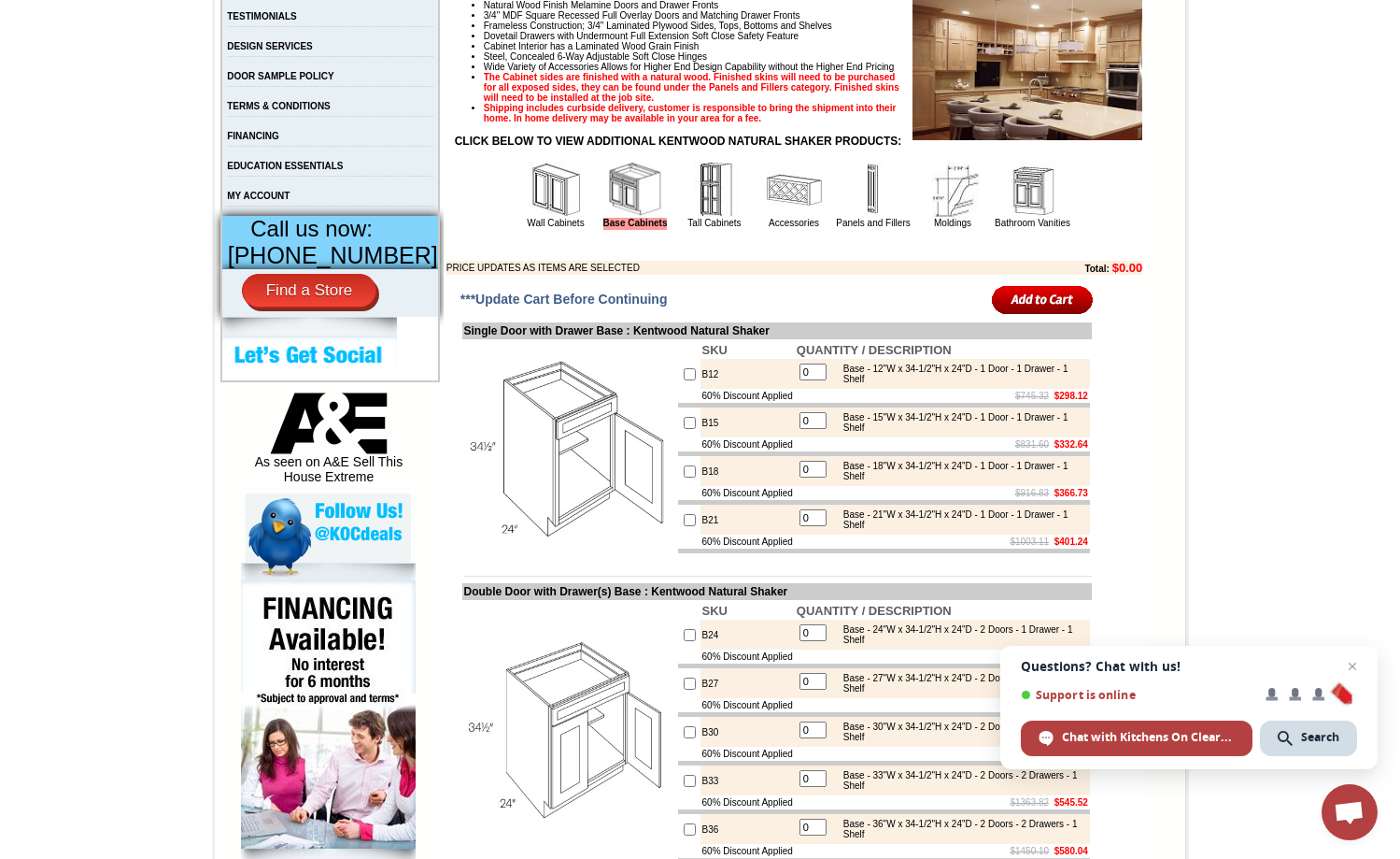
click at [619, 211] on img at bounding box center [635, 189] width 56 height 56
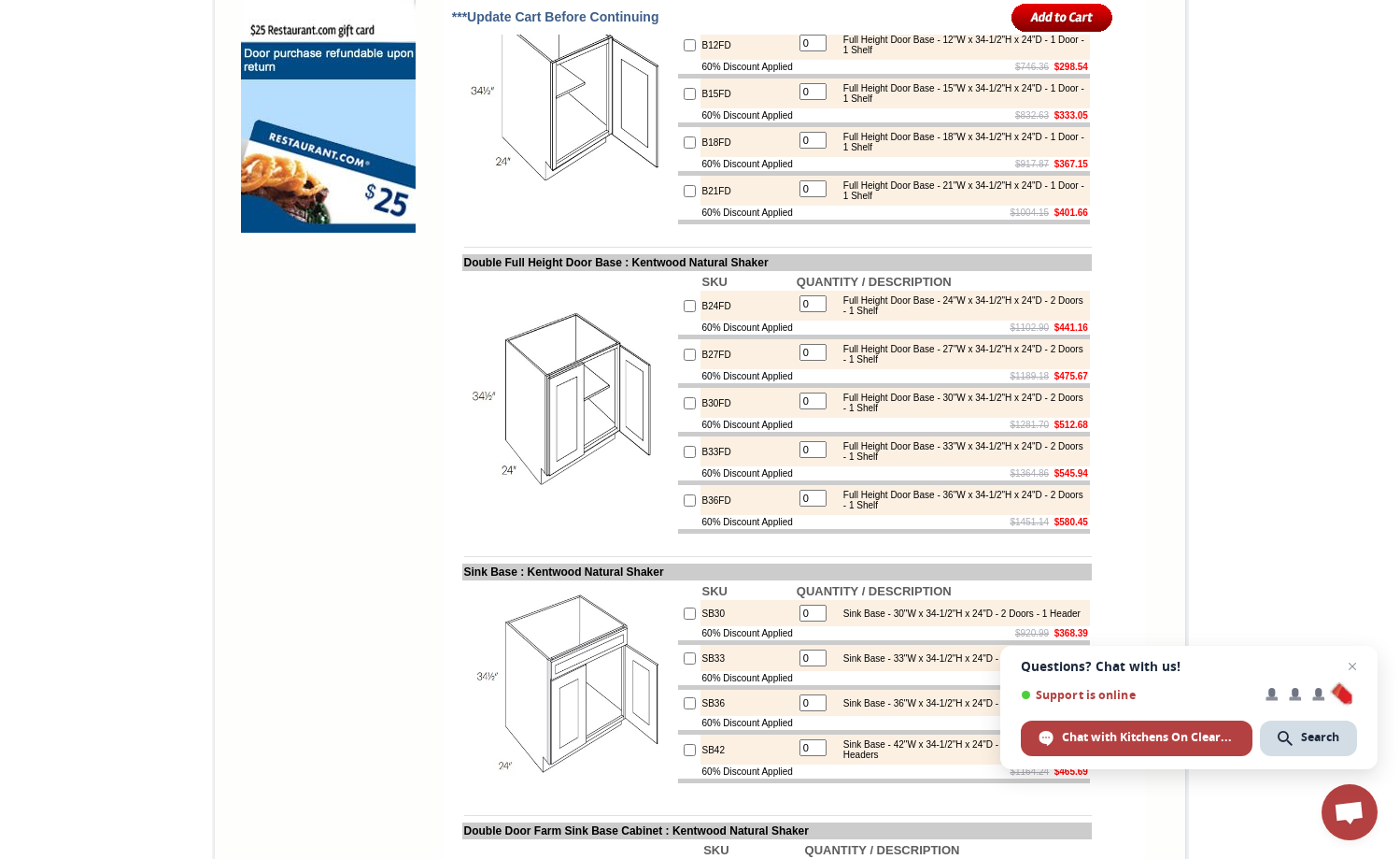
scroll to position [1571, 0]
